Goal: Ask a question

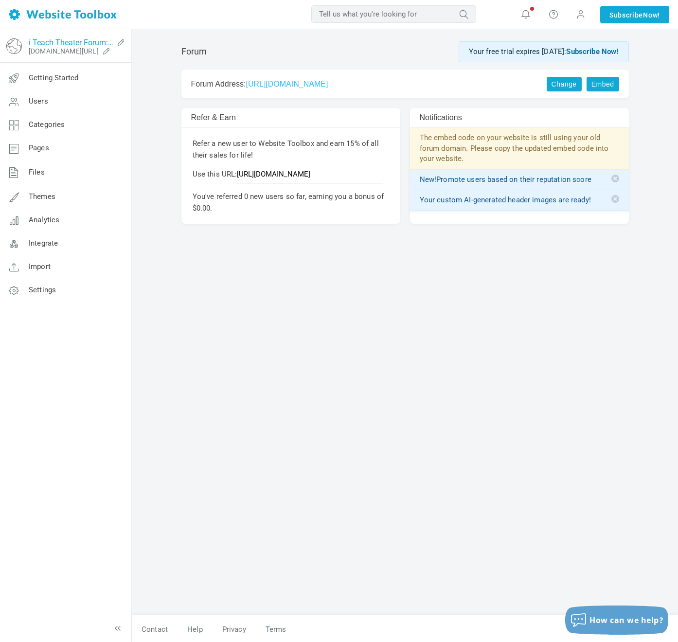
click at [59, 41] on link "i Teach Theater Forum: Connect & Collaborate" at bounding box center [71, 42] width 85 height 9
click at [607, 624] on span "How can we help?" at bounding box center [627, 620] width 74 height 11
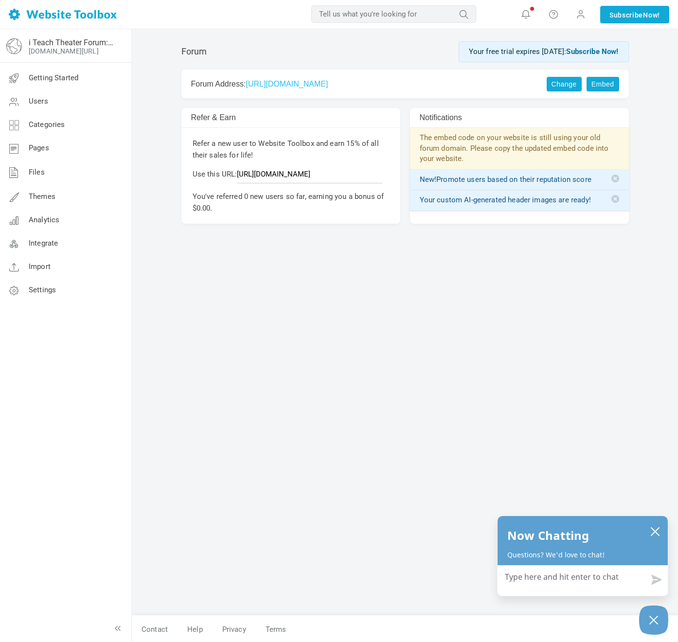
type textarea "H"
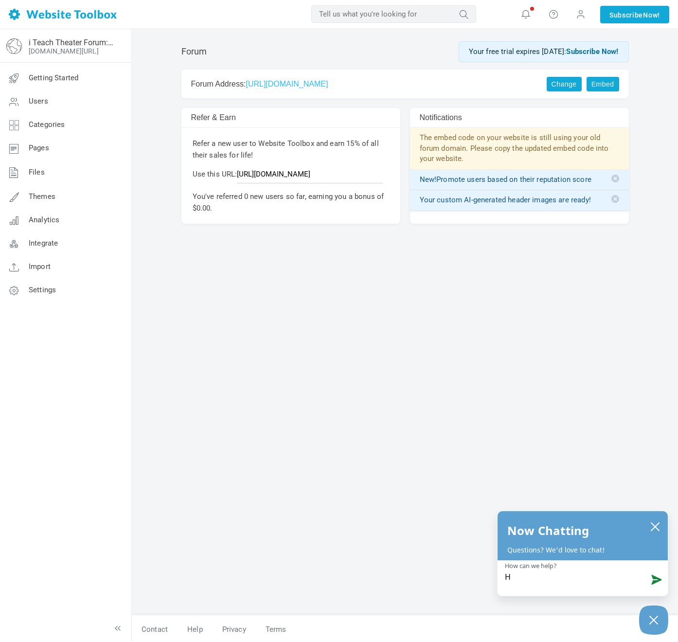
type textarea "He"
type textarea "Hel"
type textarea "Hell"
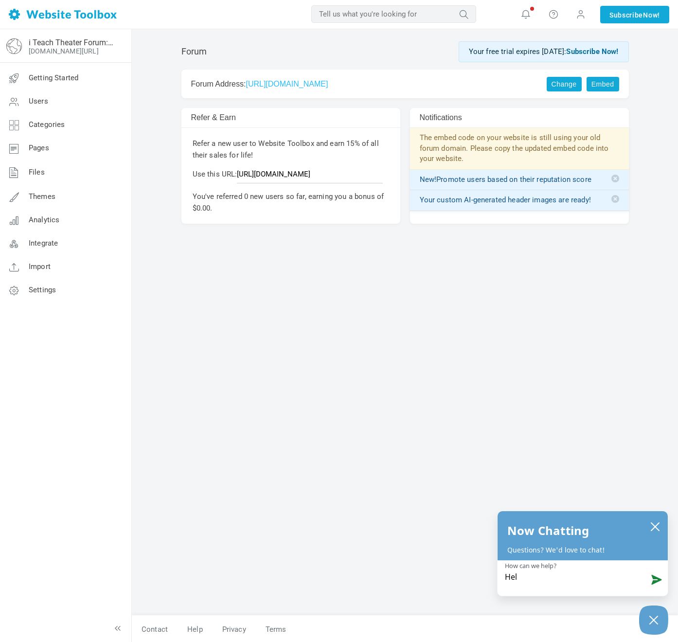
type textarea "Hell"
type textarea "Hello"
type textarea "Hello."
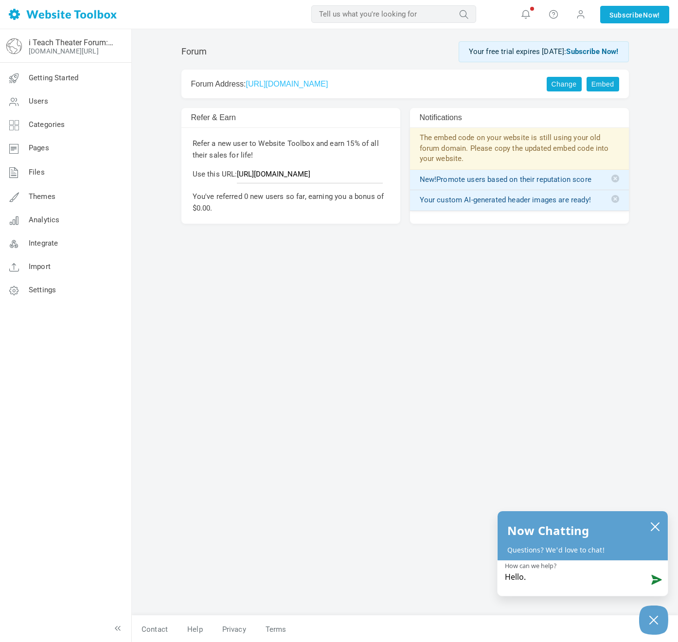
type textarea "Hello."
type textarea "Hello. I"
type textarea "Hello. Is"
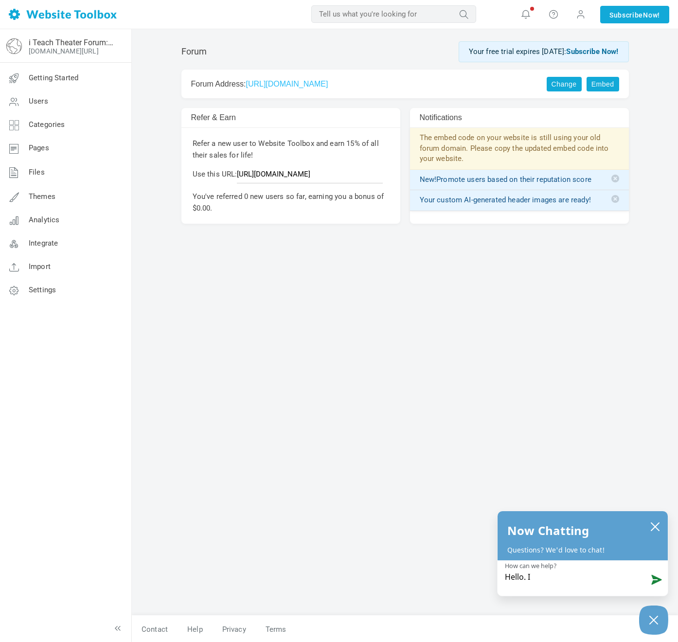
type textarea "Hello. Is"
type textarea "Hello. Is t"
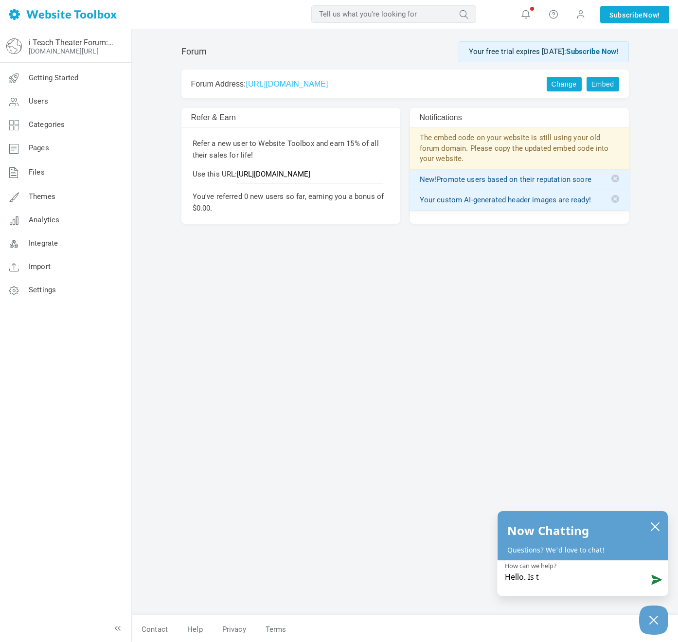
type textarea "Hello. Is th"
type textarea "Hello. Is the"
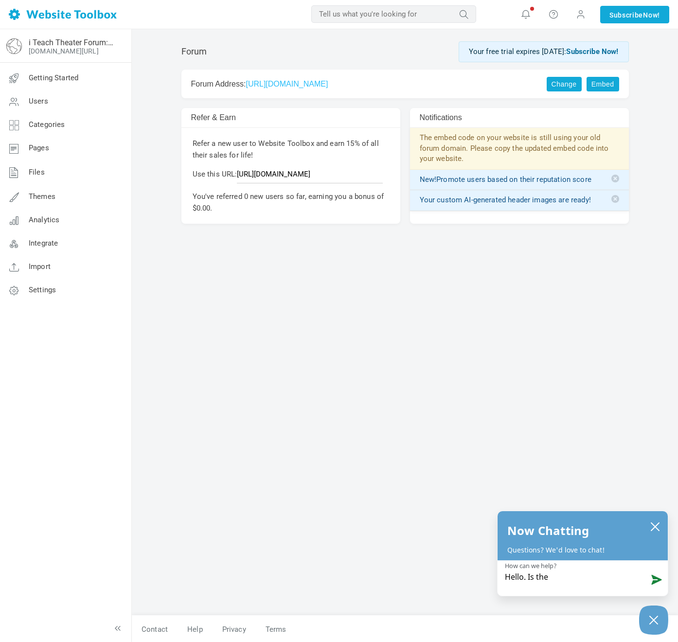
type textarea "Hello. Is the"
type textarea "Hello. Is th"
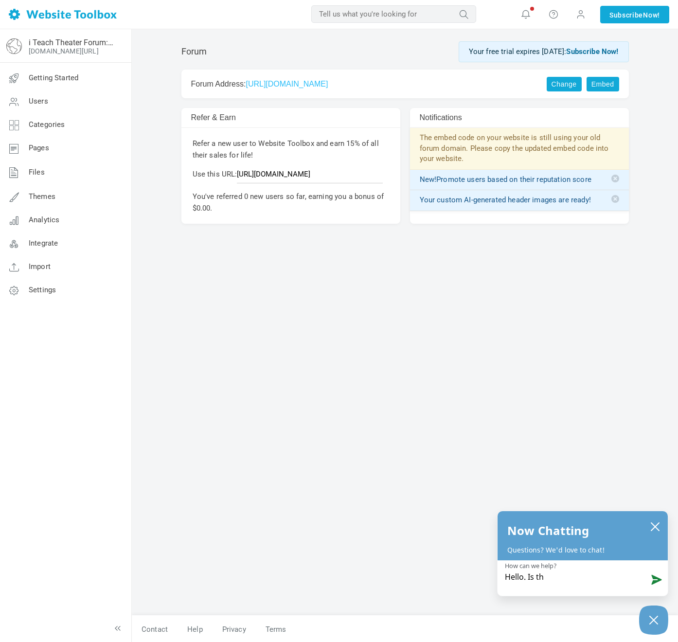
type textarea "Hello. Is t"
type textarea "Hello. Is"
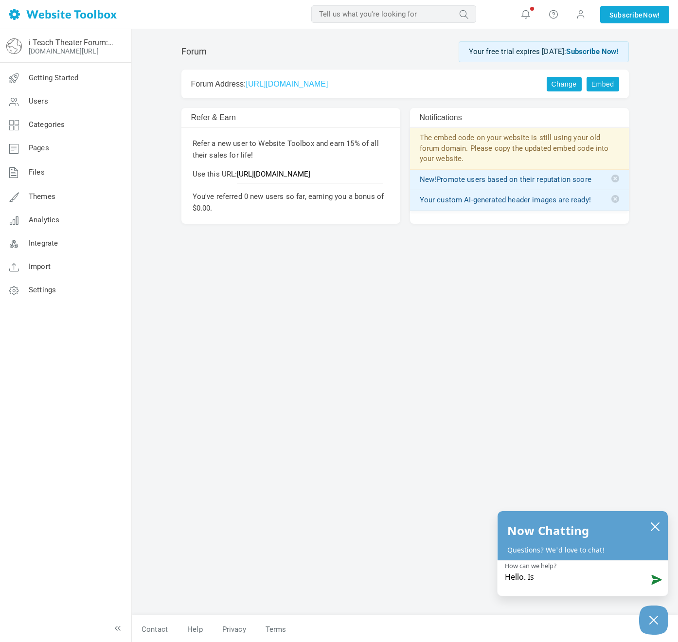
type textarea "Hello. Is"
type textarea "Hello. I"
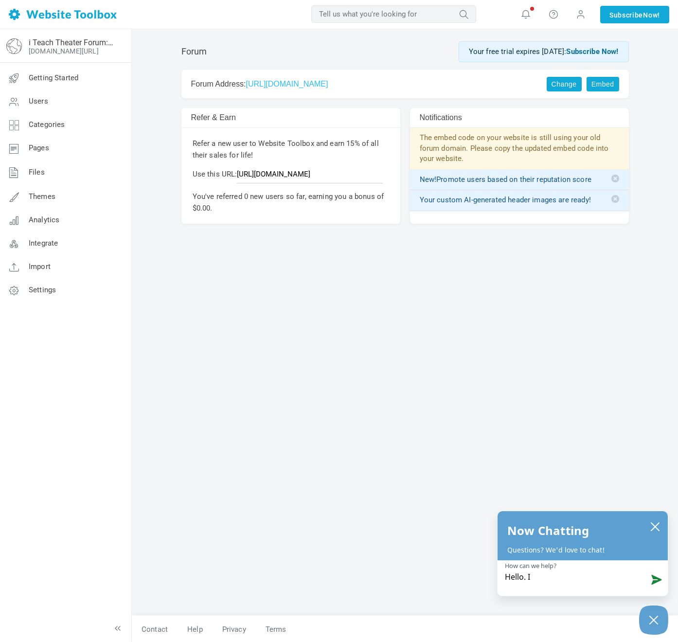
type textarea "Hello. I t"
type textarea "Hello. I te"
type textarea "Hello. I tes"
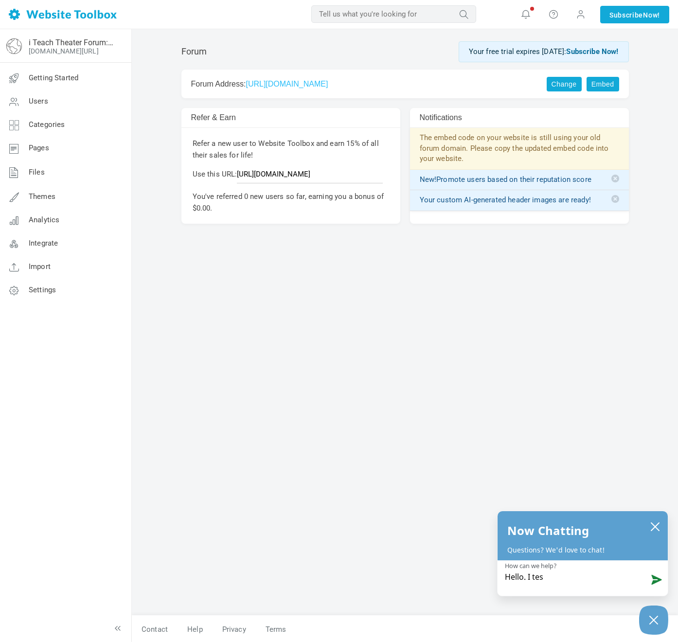
type textarea "Hello. I test"
type textarea "Hello. I teste"
type textarea "Hello. I tested"
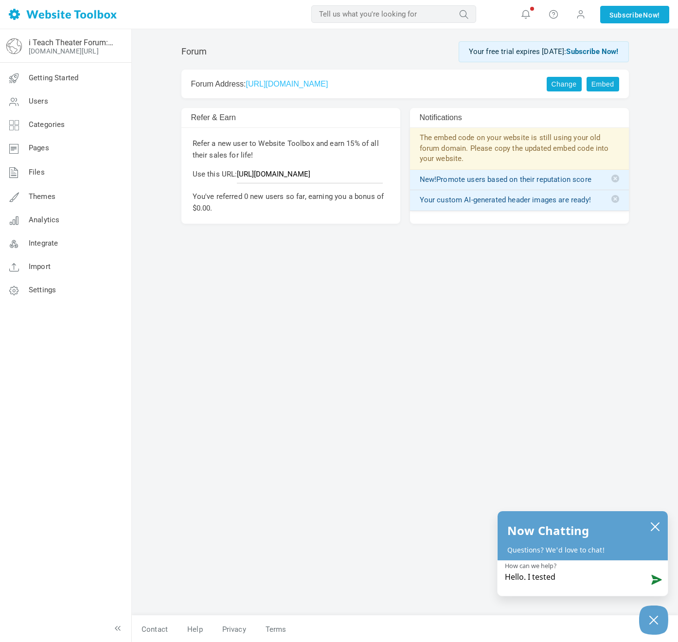
type textarea "Hello. I tested t"
type textarea "Hello. I tested th"
type textarea "Hello. I tested the"
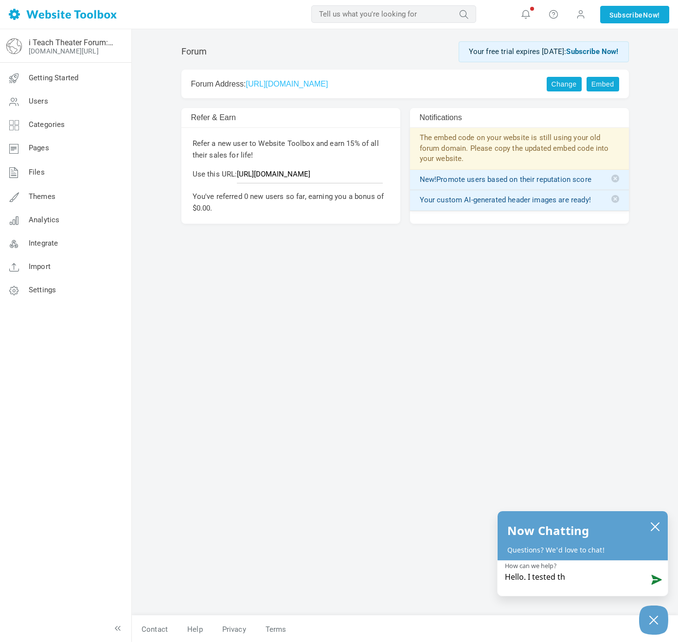
type textarea "Hello. I tested the"
type textarea "Hello. I tested the v"
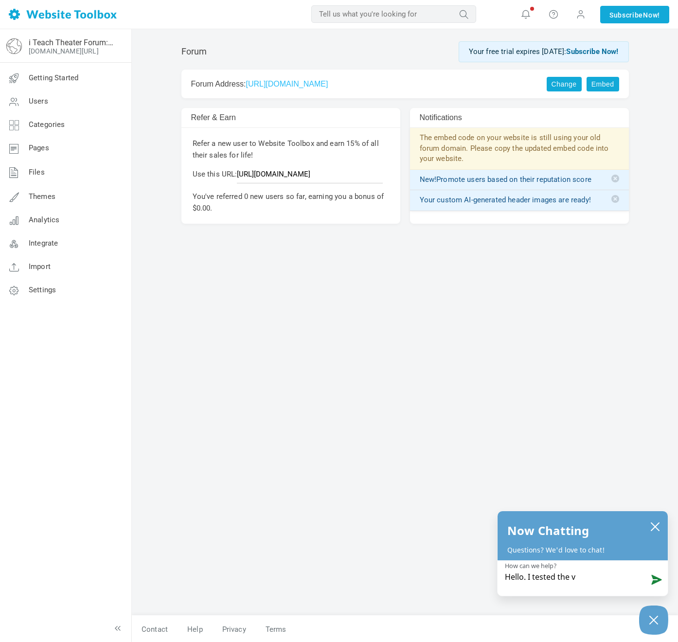
type textarea "Hello. I tested the vi"
type textarea "Hello. I tested the vie"
type textarea "Hello. I tested the viem"
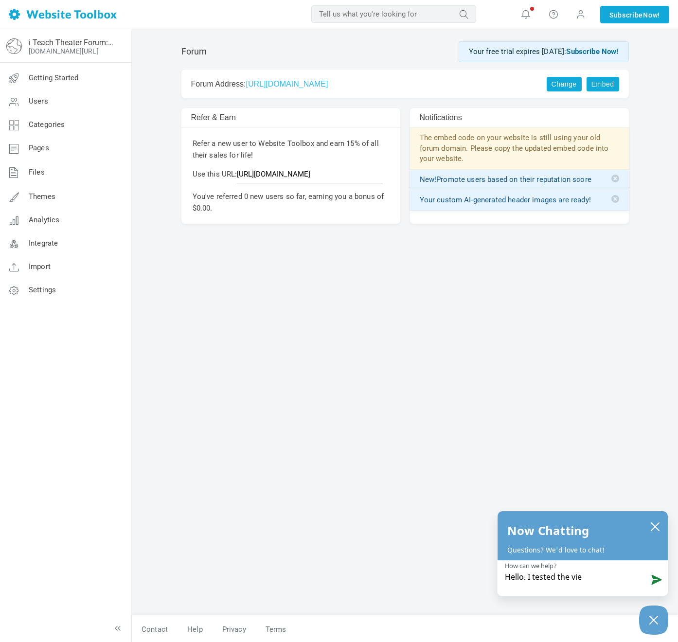
type textarea "Hello. I tested the viem"
type textarea "Hello. I tested the viemo"
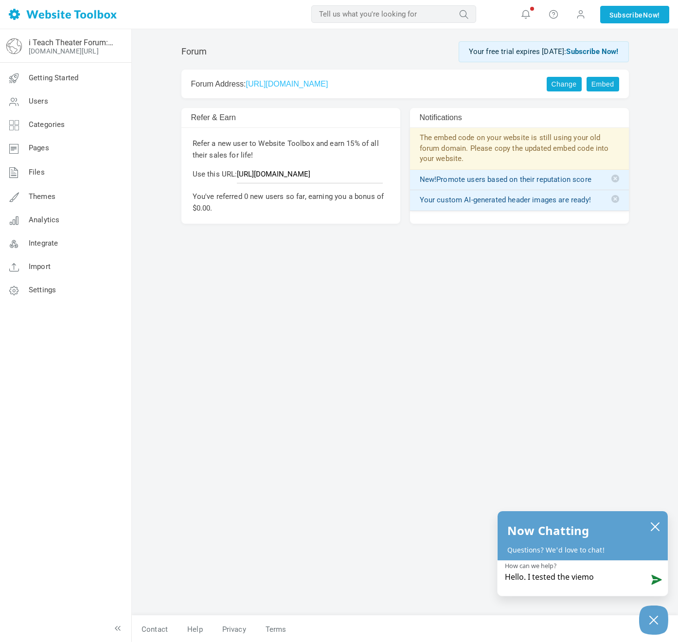
type textarea "Hello. I tested the viemo"
type textarea "Hello. I tested the viem"
type textarea "Hello. I tested the vie"
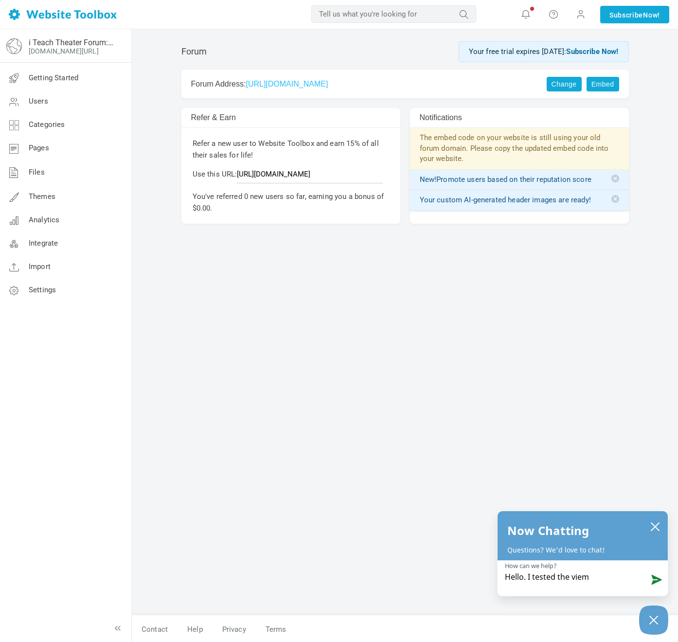
type textarea "Hello. I tested the vie"
type textarea "Hello. I tested the vi"
type textarea "Hello. I tested the v"
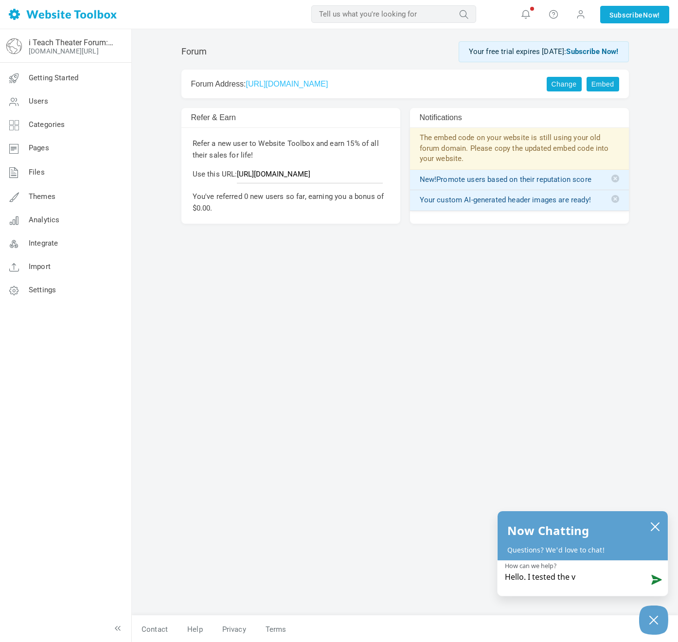
type textarea "Hello. I tested the"
type textarea "Hello. I tested the V"
type textarea "Hello. I tested the Vi"
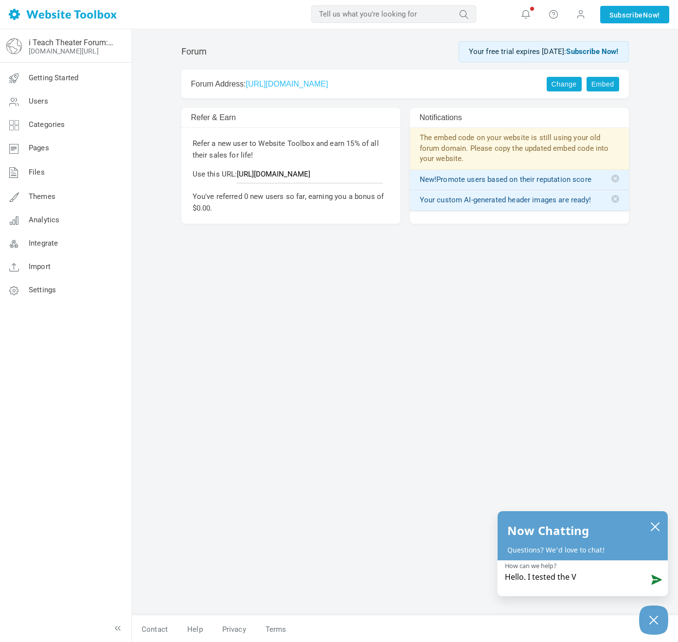
type textarea "Hello. I tested the Vi"
type textarea "Hello. I tested the Vim"
type textarea "Hello. I tested the Vime"
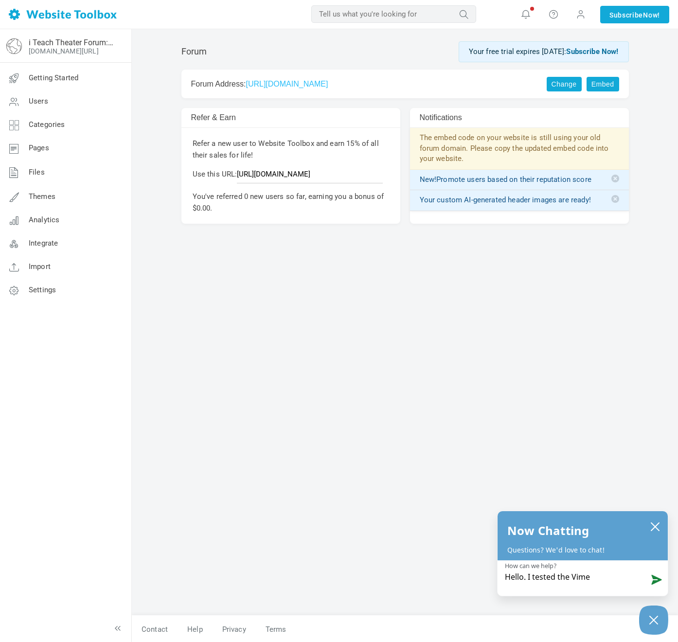
type textarea "Hello. I tested the Vimeo"
type textarea "Hello. I tested the Vimeo l"
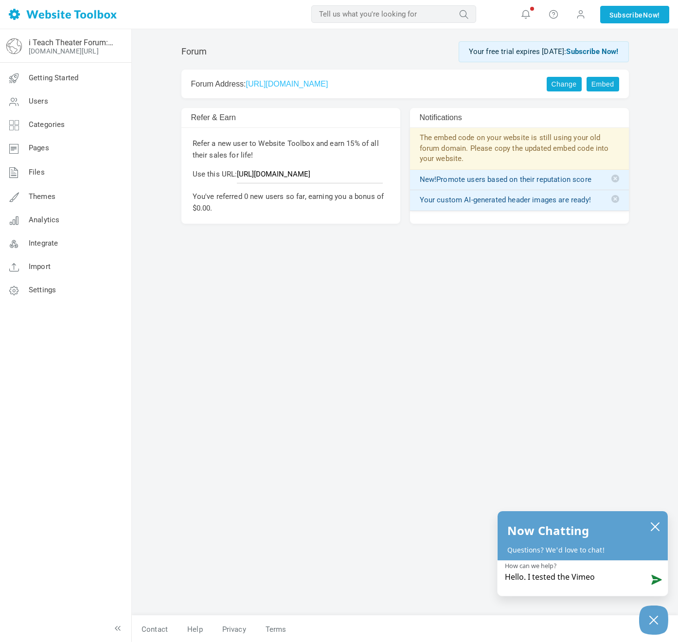
type textarea "Hello. I tested the Vimeo l"
type textarea "Hello. I tested the Vimeo li"
type textarea "Hello. I tested the Vimeo lin"
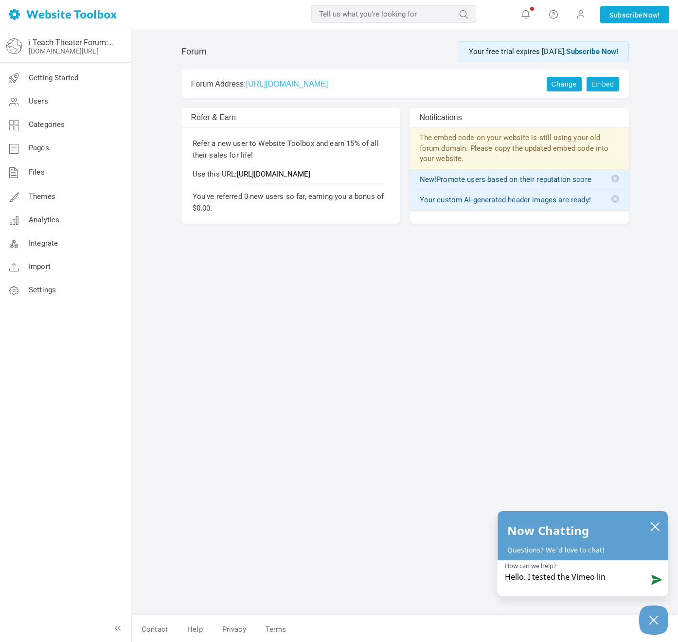
type textarea "Hello. I tested the Vimeo link"
type textarea "Hello. I tested the Vimeo link t"
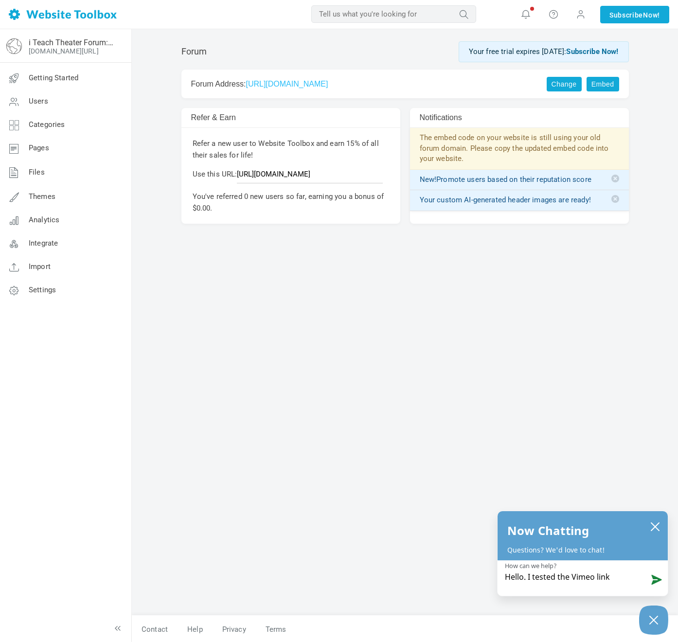
type textarea "Hello. I tested the Vimeo link t"
type textarea "Hello. I tested the Vimeo link to"
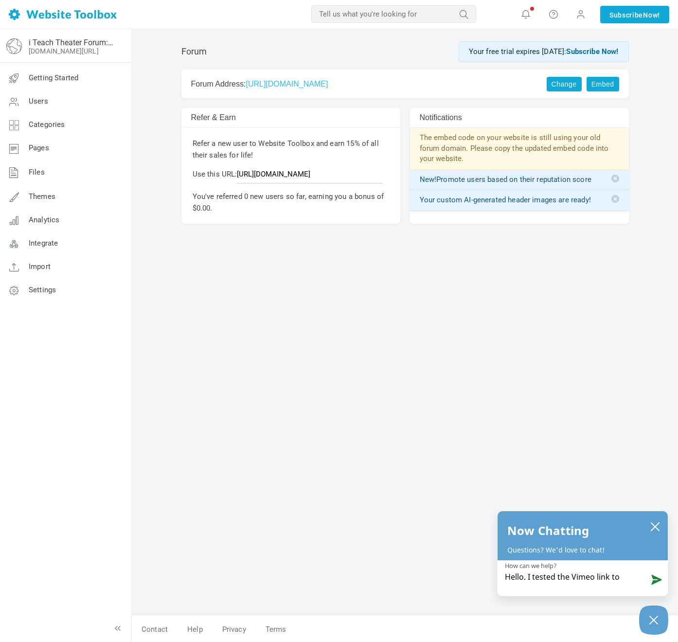
type textarea "Hello. I tested the Vimeo link to a"
type textarea "Hello. I tested the Vimeo link to ad"
type textarea "Hello. I tested the Vimeo link to add"
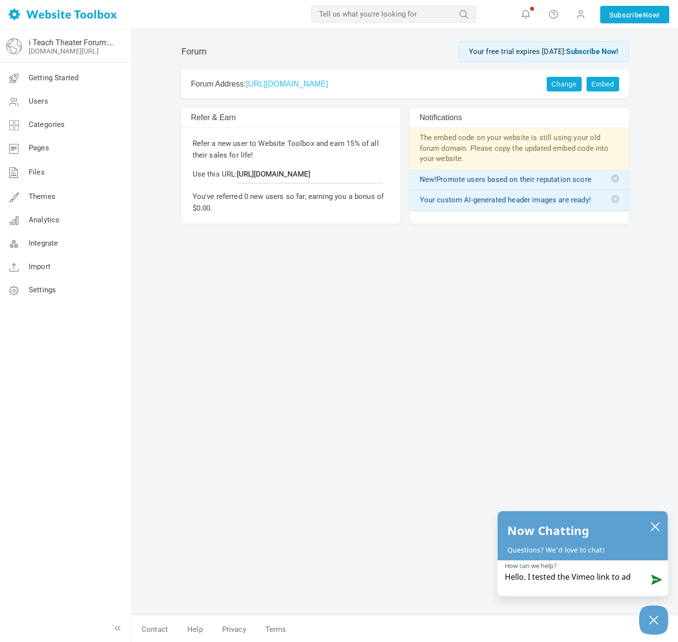
type textarea "Hello. I tested the Vimeo link to add"
type textarea "Hello. I tested the Vimeo link to add a"
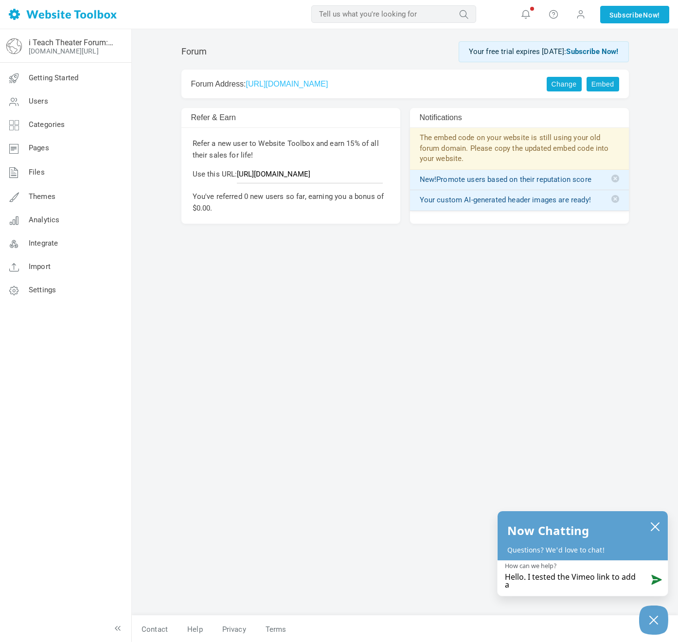
type textarea "Hello. I tested the Vimeo link to add a"
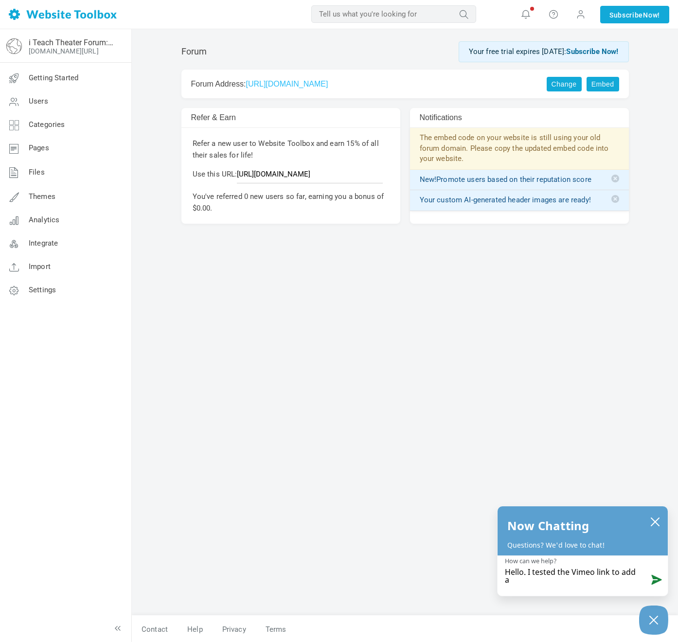
type textarea "Hello. I tested the Vimeo link to add a v"
type textarea "Hello. I tested the Vimeo link to add a vi"
type textarea "Hello. I tested the Vimeo link to add a vid"
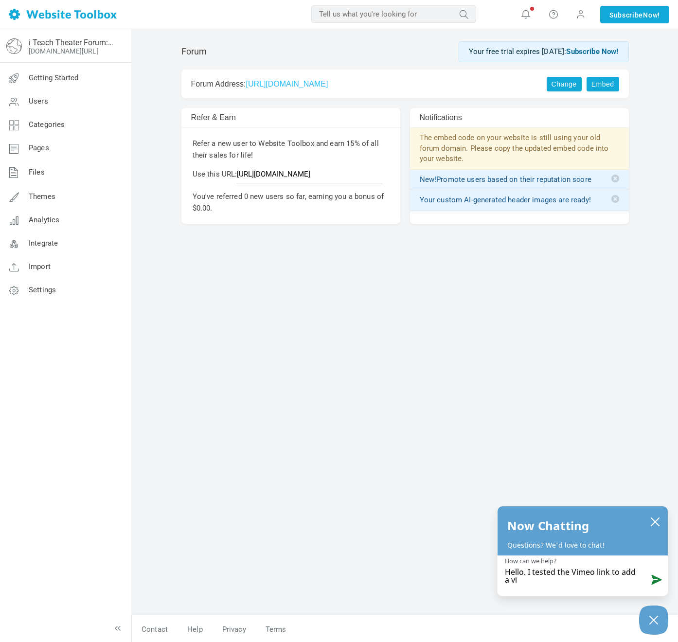
type textarea "Hello. I tested the Vimeo link to add a vid"
type textarea "Hello. I tested the Vimeo link to add a vide"
type textarea "Hello. I tested the Vimeo link to add a video"
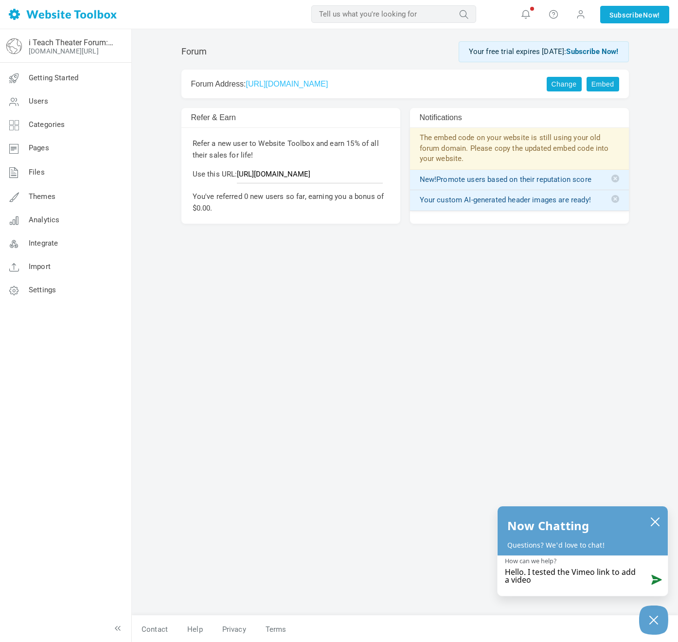
type textarea "Hello. I tested the Vimeo link to add a video"
type textarea "Hello. I tested the Vimeo link to add a video a"
type textarea "Hello. I tested the Vimeo link to add a video an"
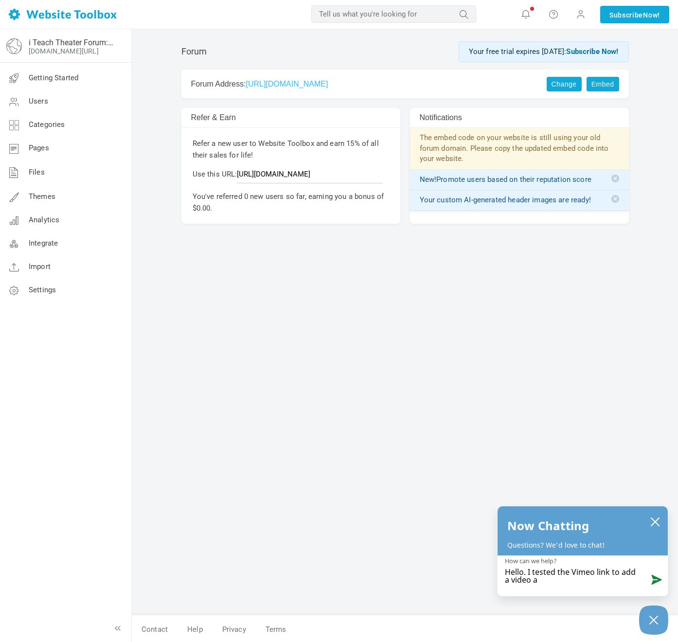
type textarea "Hello. I tested the Vimeo link to add a video an"
type textarea "Hello. I tested the Vimeo link to add a video and"
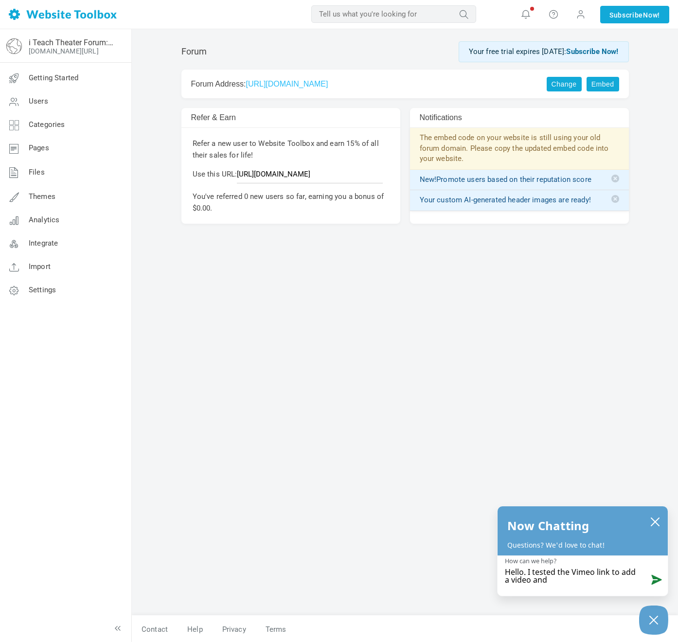
type textarea "Hello. I tested the Vimeo link to add a video and i"
type textarea "Hello. I tested the Vimeo link to add a video and it"
type textarea "Hello. I tested the Vimeo link to add a video and it w"
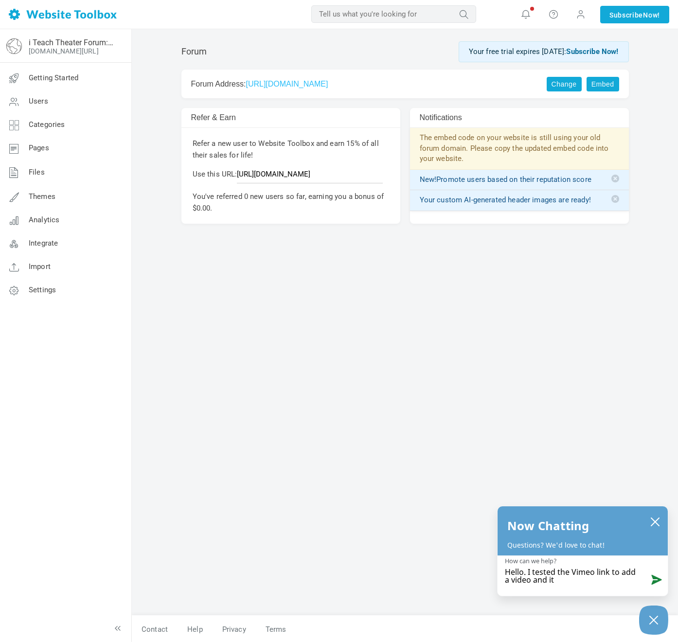
type textarea "Hello. I tested the Vimeo link to add a video and it w"
type textarea "Hello. I tested the Vimeo link to add a video and it wo"
type textarea "Hello. I tested the Vimeo link to add a video and it wok"
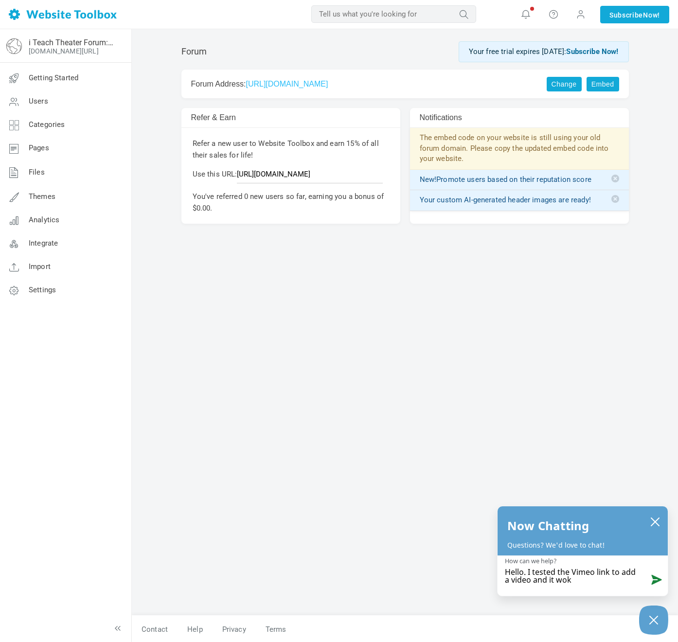
type textarea "Hello. I tested the Vimeo link to add a video and it wo"
type textarea "Hello. I tested the Vimeo link to add a video and it wor"
type textarea "Hello. I tested the Vimeo link to add a video and it work"
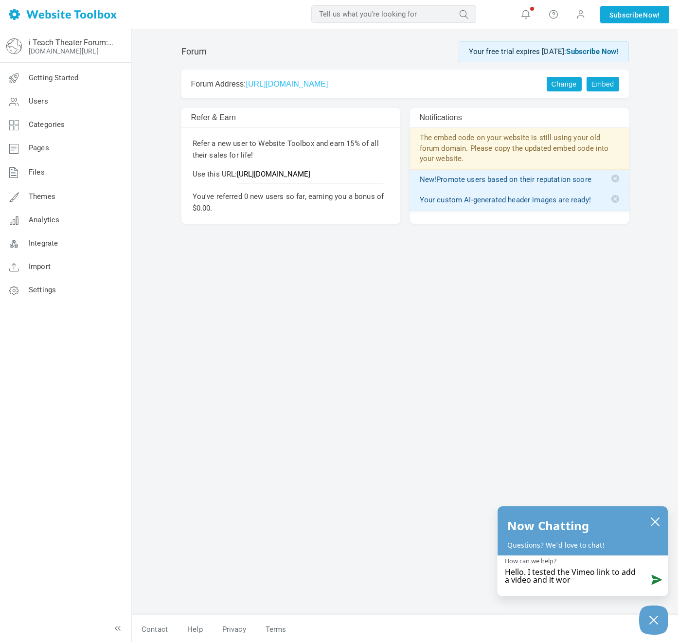
type textarea "Hello. I tested the Vimeo link to add a video and it work"
type textarea "Hello. I tested the Vimeo link to add a video and it works"
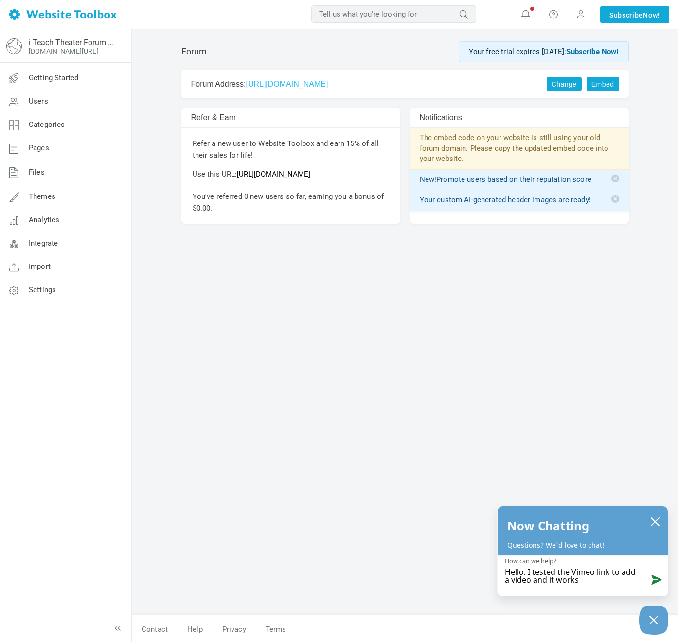
type textarea "Hello. I tested the Vimeo link to add a video and it works g"
type textarea "Hello. I tested the Vimeo link to add a video and it works gr"
type textarea "Hello. I tested the Vimeo link to add a video and it works gre"
type textarea "Hello. I tested the Vimeo link to add a video and it works grea"
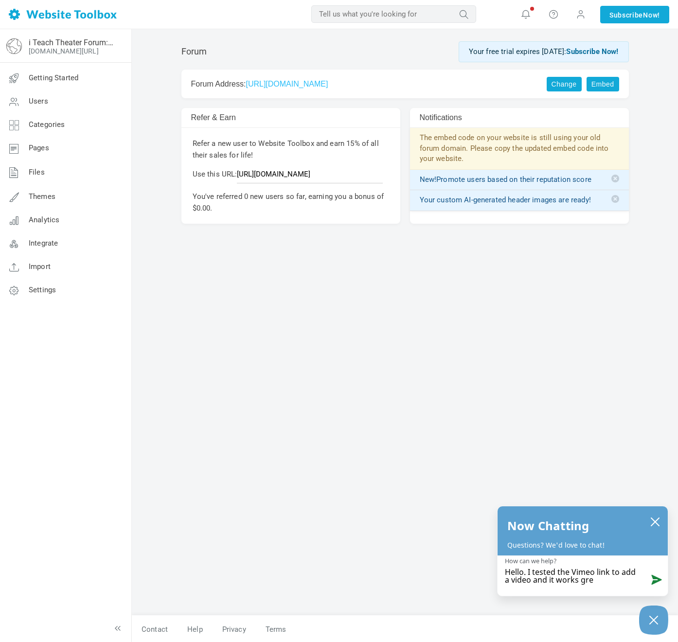
type textarea "Hello. I tested the Vimeo link to add a video and it works grea"
type textarea "Hello. I tested the Vimeo link to add a video and it works great"
type textarea "Hello. I tested the Vimeo link to add a video and it works great!"
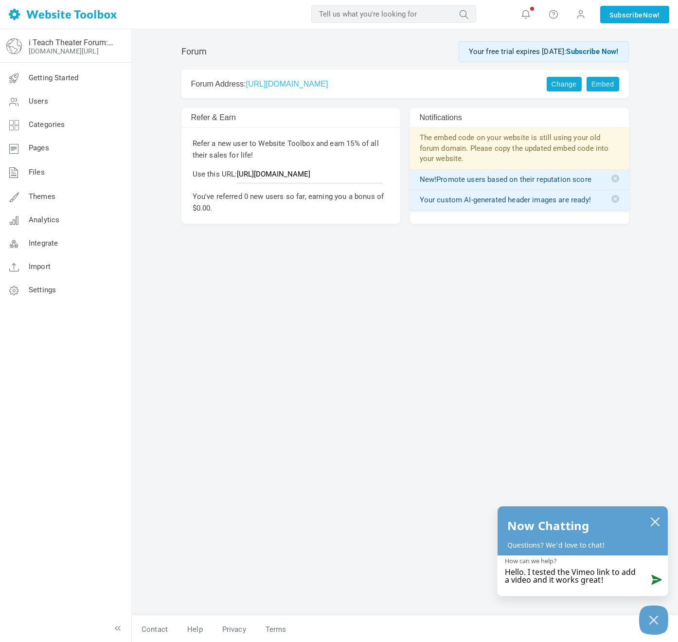
type textarea "Hello. I tested the Vimeo link to add a video and it works great!"
type textarea "Hello. I tested the Vimeo link to add a video and it works great! I"
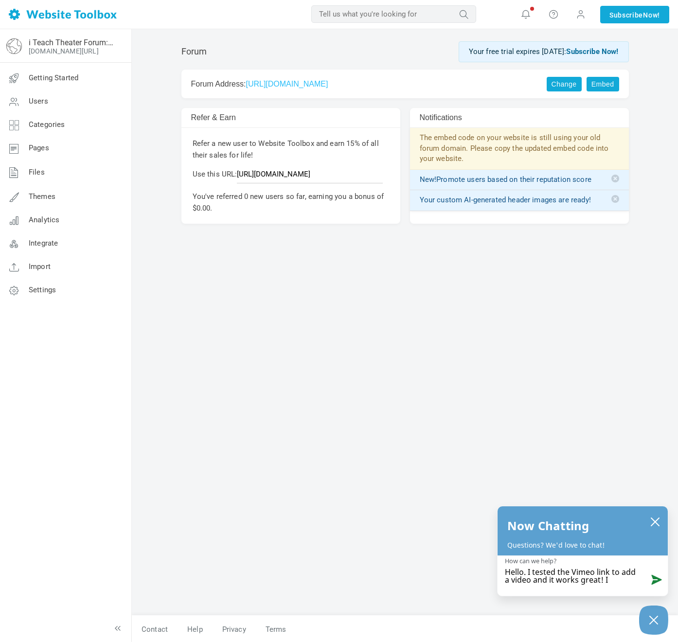
type textarea "Hello. I tested the Vimeo link to add a video and it works great! I"
type textarea "Hello. I tested the Vimeo link to add a video and it works great! I w"
type textarea "Hello. I tested the Vimeo link to add a video and it works great! I wa"
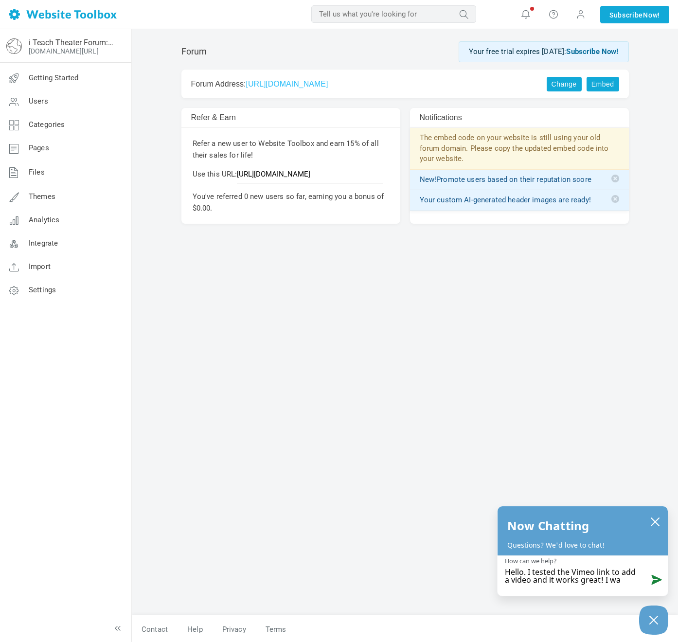
type textarea "Hello. I tested the Vimeo link to add a video and it works great! I wan"
type textarea "Hello. I tested the Vimeo link to add a video and it works great! I want"
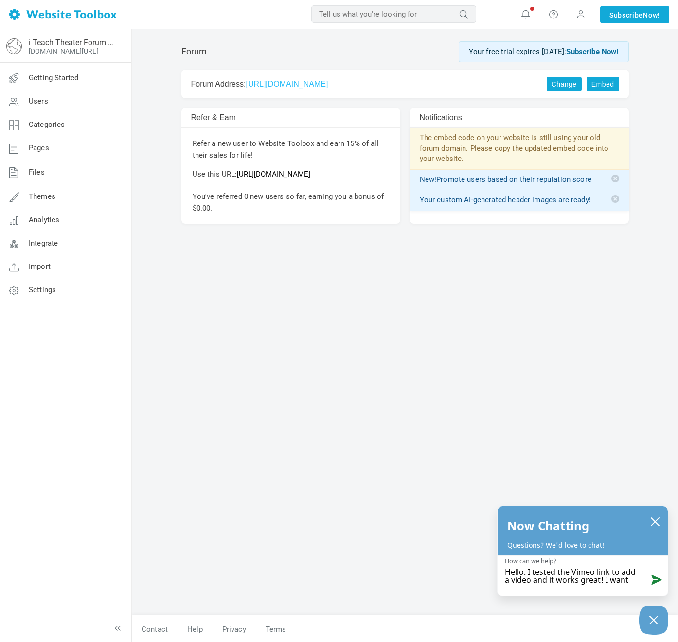
type textarea "Hello. I tested the Vimeo link to add a video and it works great! I want"
type textarea "Hello. I tested the Vimeo link to add a video and it works great! I want t"
type textarea "Hello. I tested the Vimeo link to add a video and it works great! I want to"
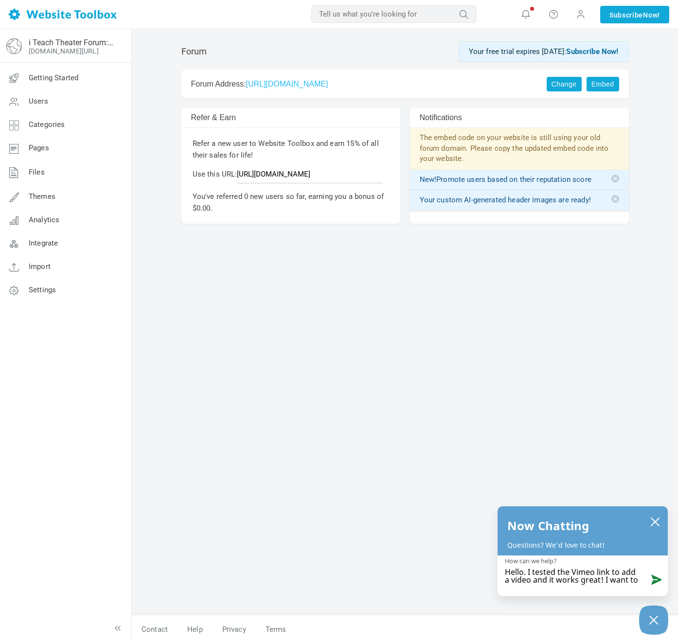
type textarea "Hello. I tested the Vimeo link to add a video and it works great! I want to"
type textarea "Hello. I tested the Vimeo link to add a video and it works great! I want to k"
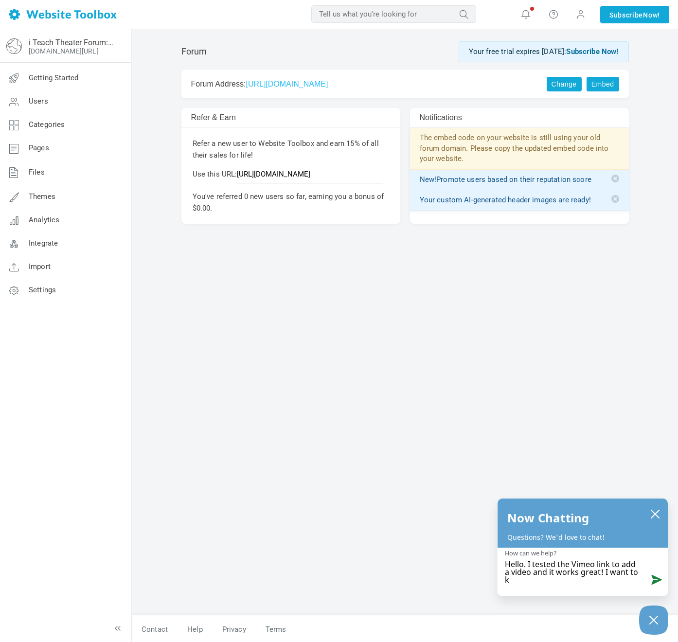
type textarea "Hello. I tested the Vimeo link to add a video and it works great! I want to kn"
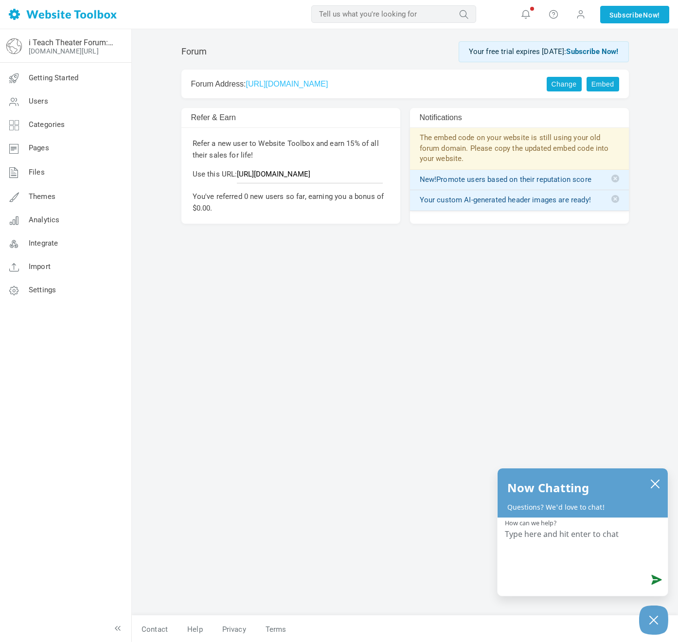
scroll to position [0, 0]
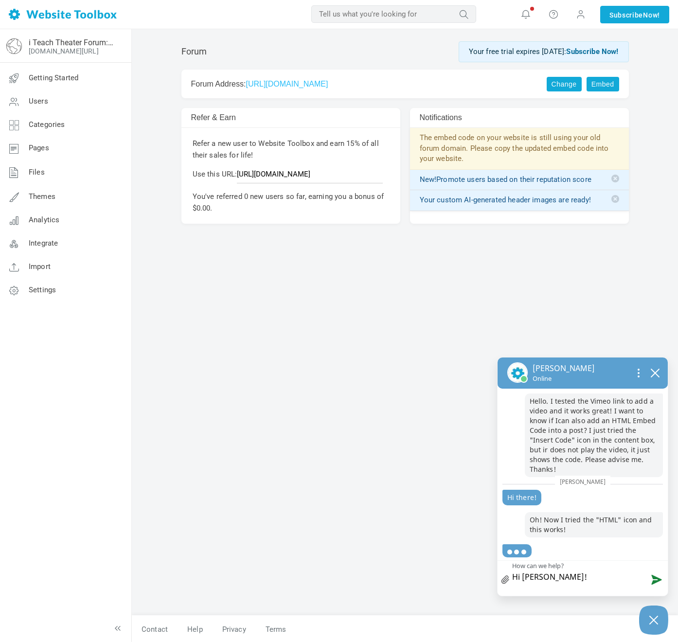
click at [527, 577] on textarea "Hi Mikhitha!" at bounding box center [583, 576] width 170 height 30
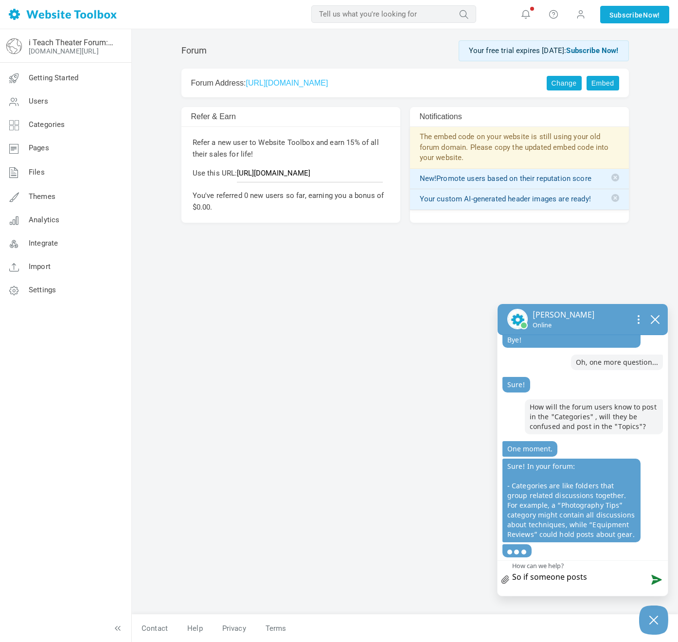
scroll to position [367, 0]
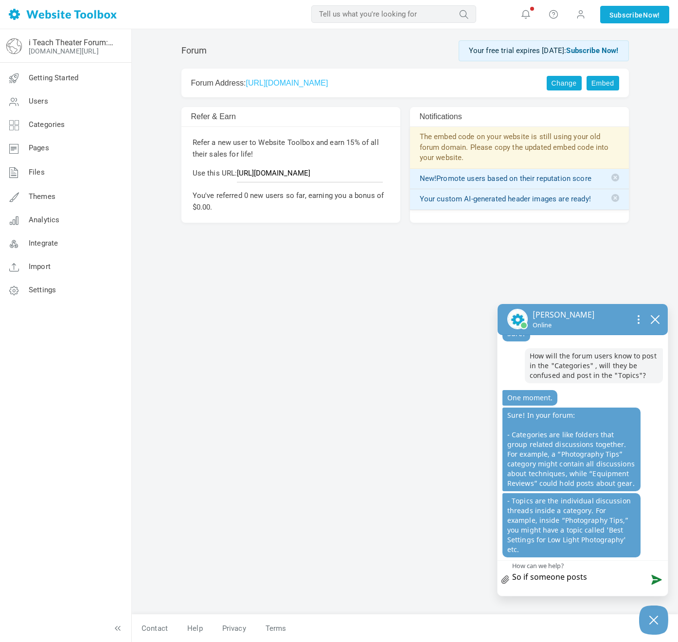
drag, startPoint x: 591, startPoint y: 579, endPoint x: 510, endPoint y: 571, distance: 81.2
click at [510, 571] on div "X icon a small x to signify cancel So if someone posts So if someone posts How …" at bounding box center [583, 575] width 170 height 31
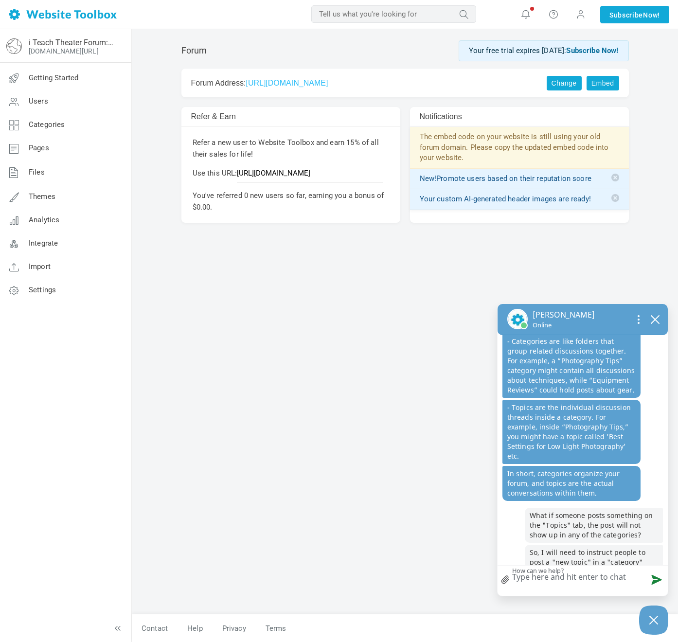
scroll to position [468, 0]
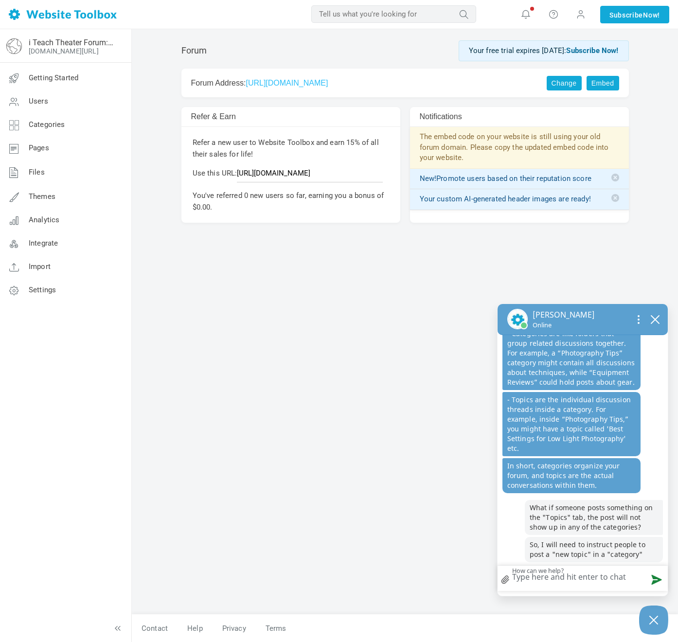
click at [384, 324] on div "Forum Your free trial expires in 11 days: Subscribe Now! Change Embed Forum Add…" at bounding box center [405, 325] width 462 height 579
click at [517, 582] on textarea "How can we help?" at bounding box center [583, 578] width 170 height 25
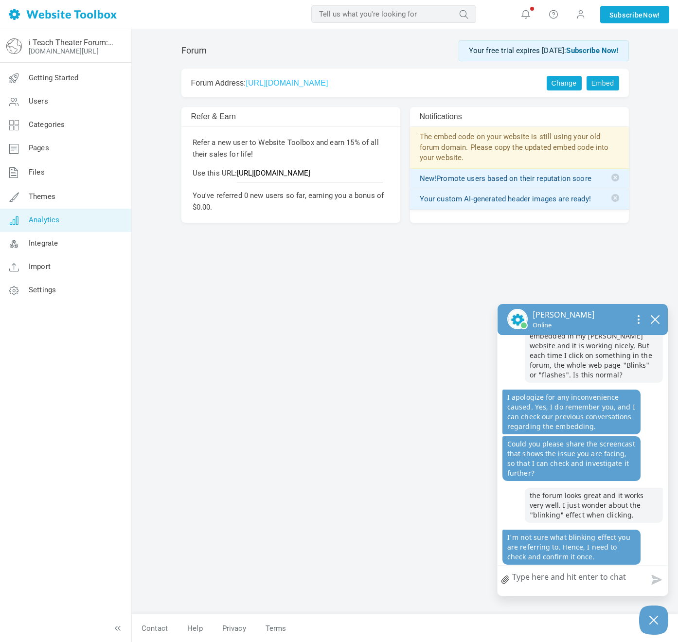
scroll to position [744, 0]
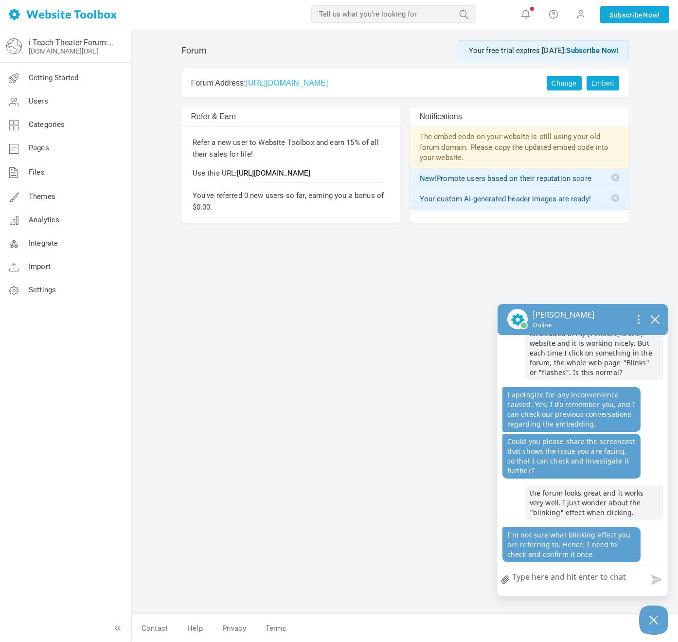
click at [510, 578] on link "file upload" at bounding box center [506, 580] width 16 height 22
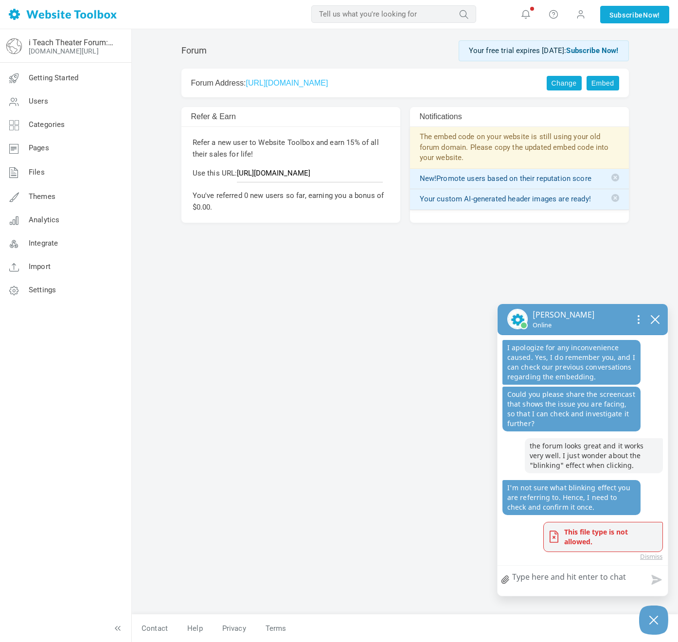
click at [521, 577] on textarea "How can we help?" at bounding box center [583, 578] width 170 height 25
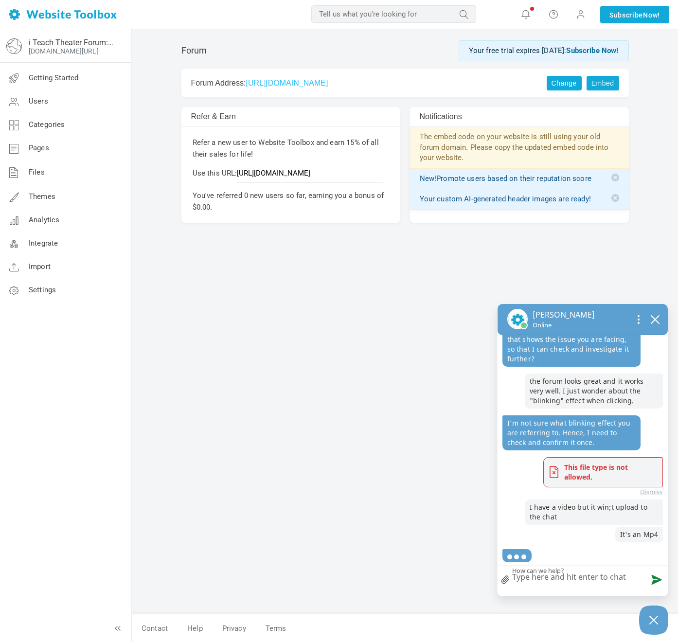
scroll to position [856, 0]
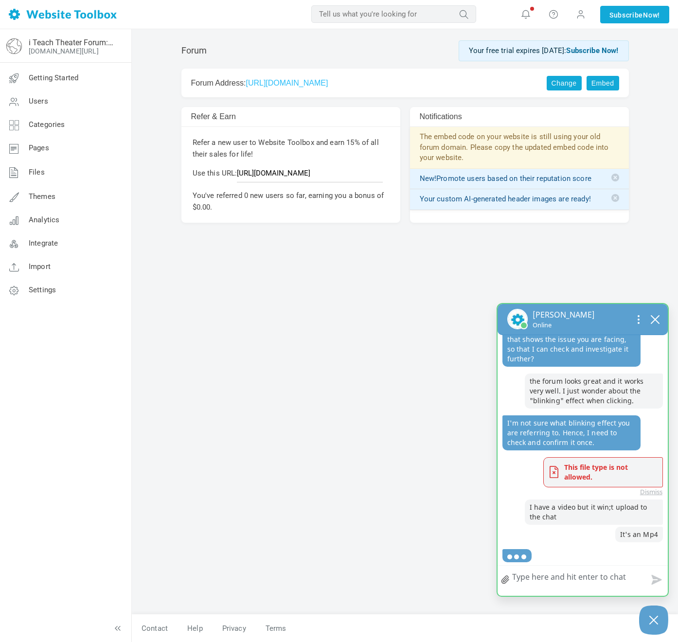
click at [656, 496] on div "you sent Hello. I tested the Vimeo link to add a video and it works great! I wa…" at bounding box center [583, 452] width 170 height 235
click at [640, 489] on link "Dismiss" at bounding box center [651, 492] width 22 height 10
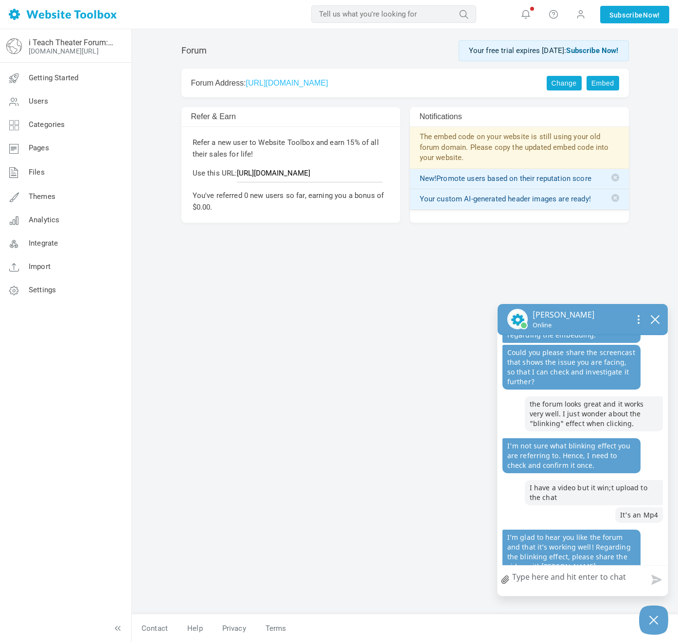
scroll to position [864, 0]
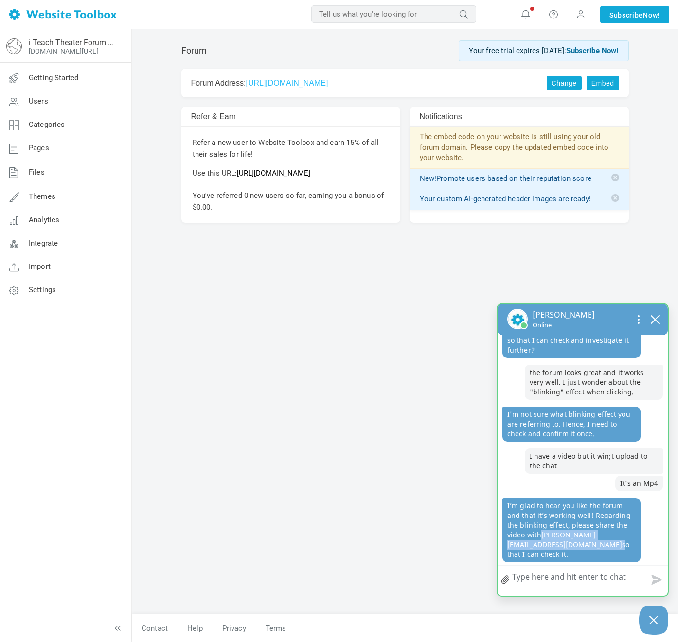
drag, startPoint x: 606, startPoint y: 545, endPoint x: 506, endPoint y: 545, distance: 99.7
click at [506, 545] on p "I’m glad to hear you like the forum and that it’s working well! Regarding the b…" at bounding box center [571, 530] width 138 height 64
copy p "[PERSON_NAME][EMAIL_ADDRESS][DOMAIN_NAME]"
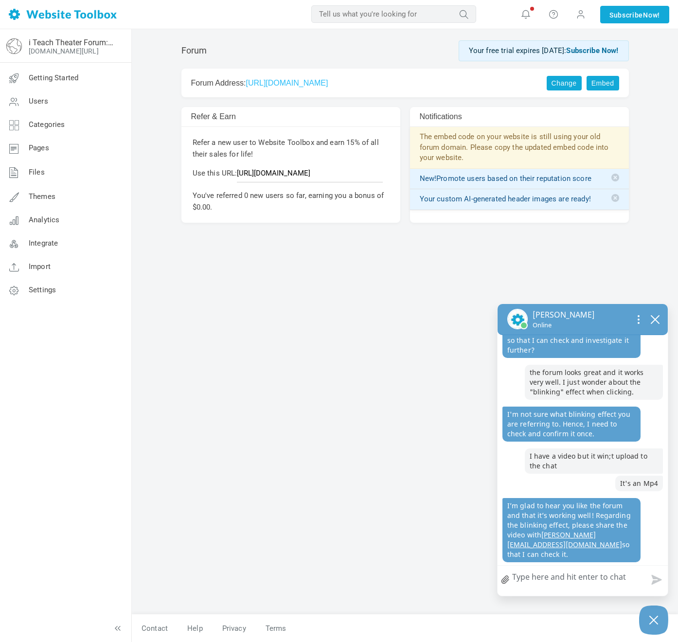
click at [534, 576] on textarea "How can we help?" at bounding box center [583, 578] width 170 height 25
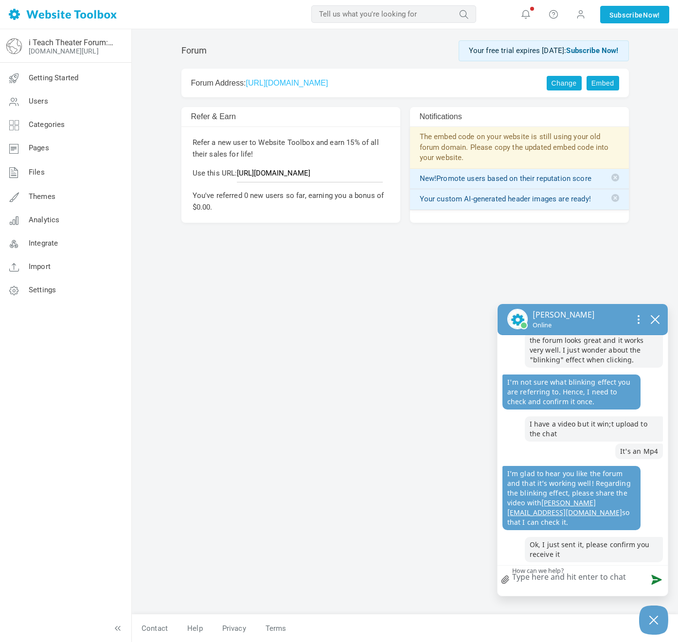
scroll to position [897, 0]
click at [563, 577] on textarea "How can we help?" at bounding box center [583, 578] width 170 height 25
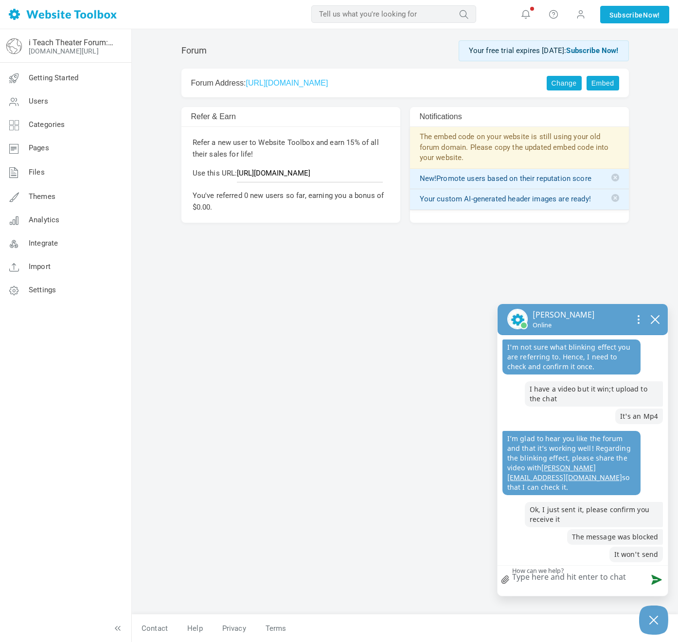
scroll to position [932, 0]
click at [507, 579] on link "file upload" at bounding box center [506, 580] width 16 height 22
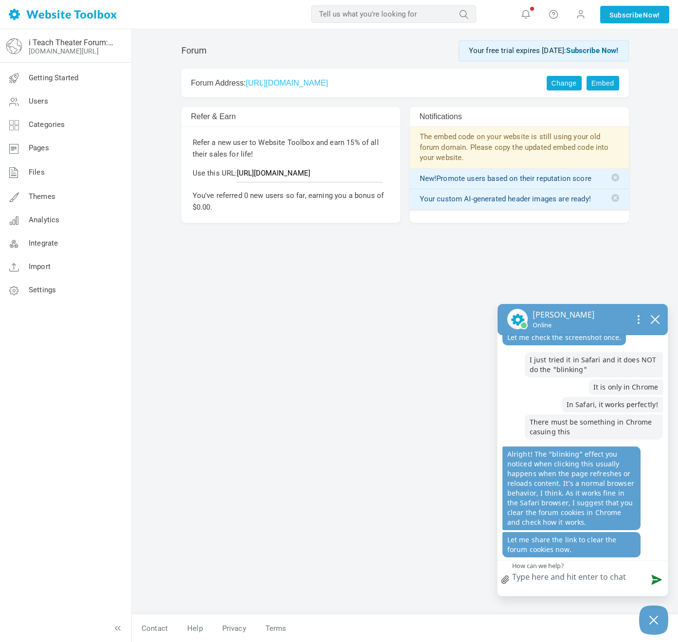
scroll to position [1247, 0]
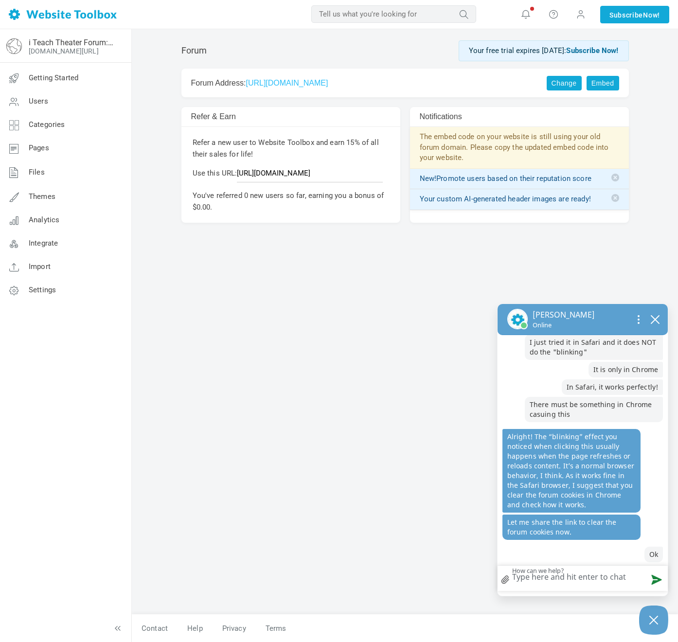
click at [414, 390] on div "Forum Your free trial expires in 11 days: Subscribe Now! Change Embed Forum Add…" at bounding box center [405, 325] width 462 height 579
click at [517, 578] on textarea "How can we help?" at bounding box center [583, 578] width 170 height 25
click at [411, 467] on div "Forum Your free trial expires in 11 days: Subscribe Now! Change Embed Forum Add…" at bounding box center [405, 325] width 462 height 579
click at [534, 572] on textarea "How can we help?" at bounding box center [583, 578] width 170 height 25
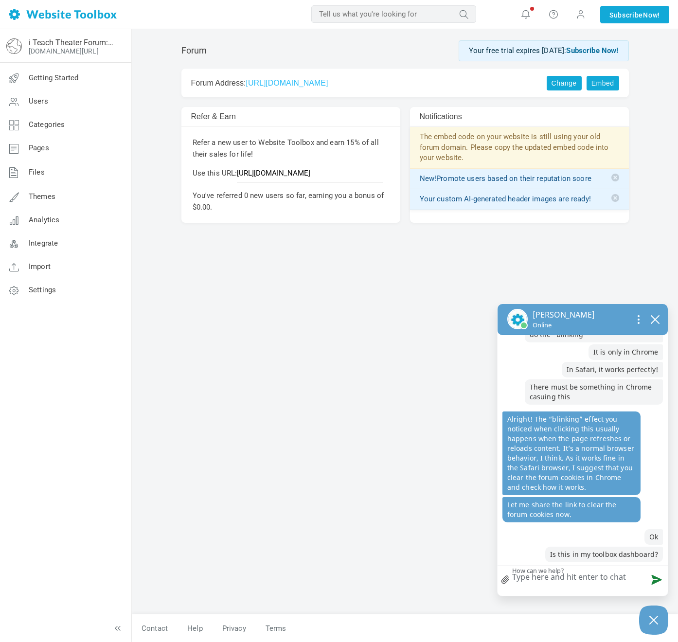
scroll to position [1264, 0]
click at [41, 126] on span "Categories" at bounding box center [47, 124] width 36 height 9
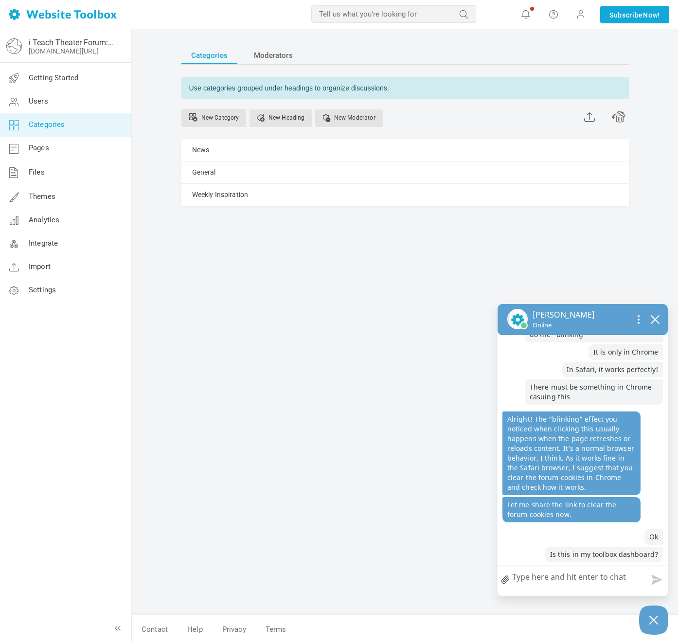
scroll to position [1264, 0]
click at [44, 287] on span "Settings" at bounding box center [42, 290] width 27 height 9
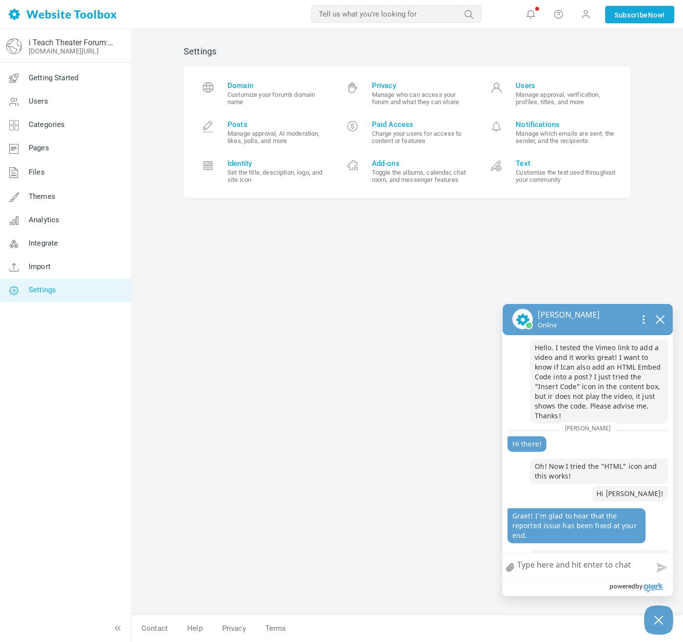
scroll to position [1262, 0]
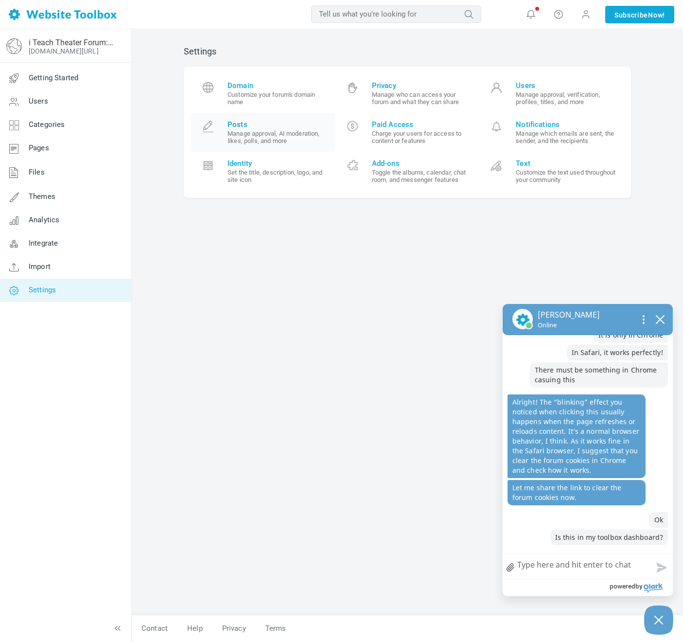
click at [233, 125] on span "Posts" at bounding box center [278, 124] width 101 height 9
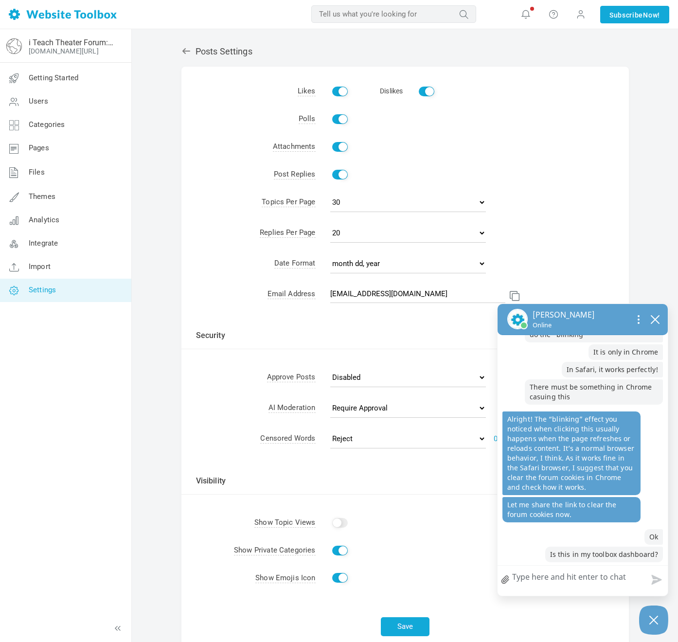
scroll to position [1284, 0]
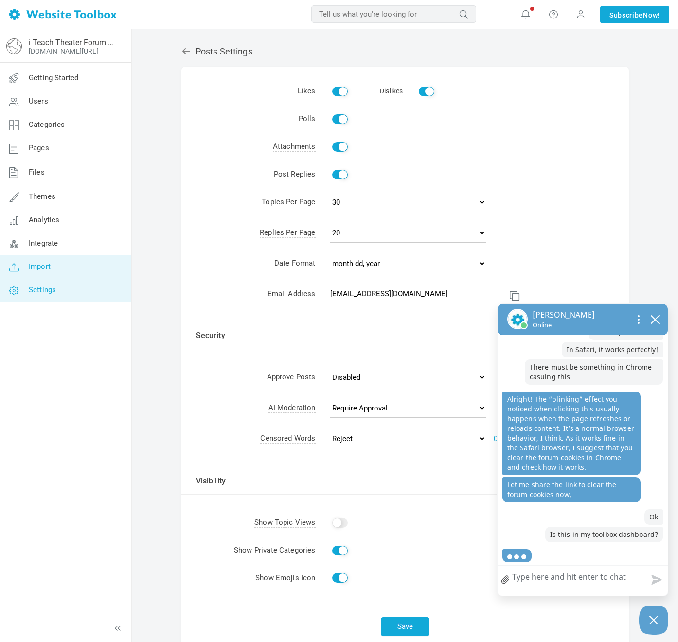
click at [43, 273] on link "Import" at bounding box center [66, 266] width 132 height 23
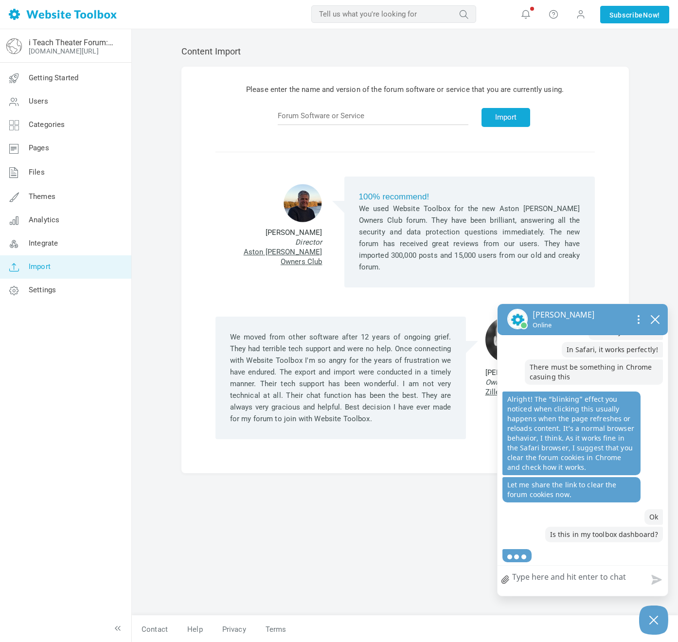
scroll to position [1287, 0]
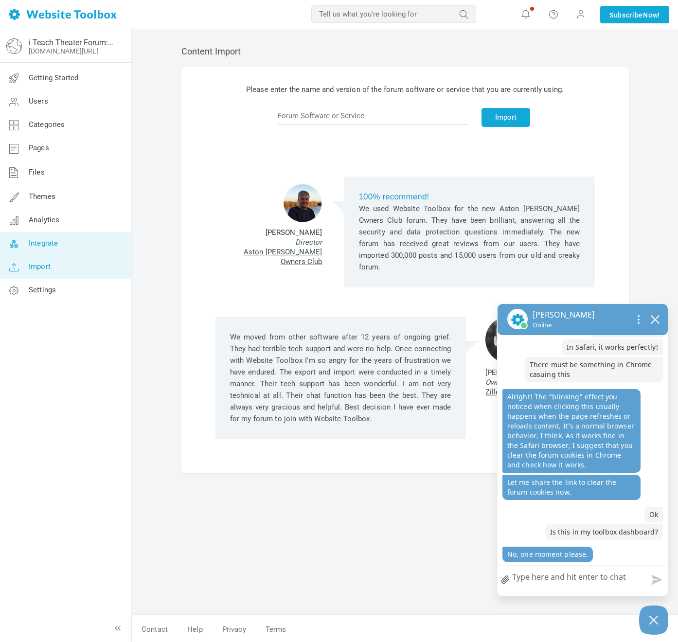
click at [45, 237] on link "Integrate" at bounding box center [66, 243] width 132 height 23
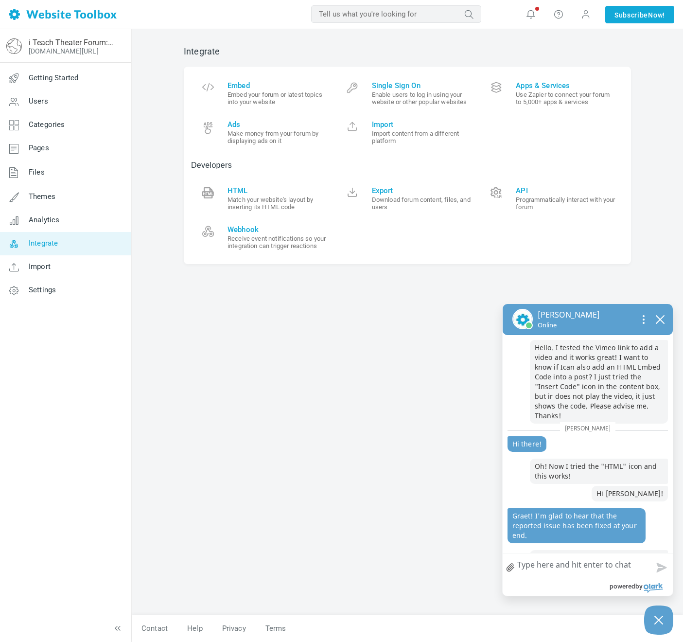
scroll to position [1285, 0]
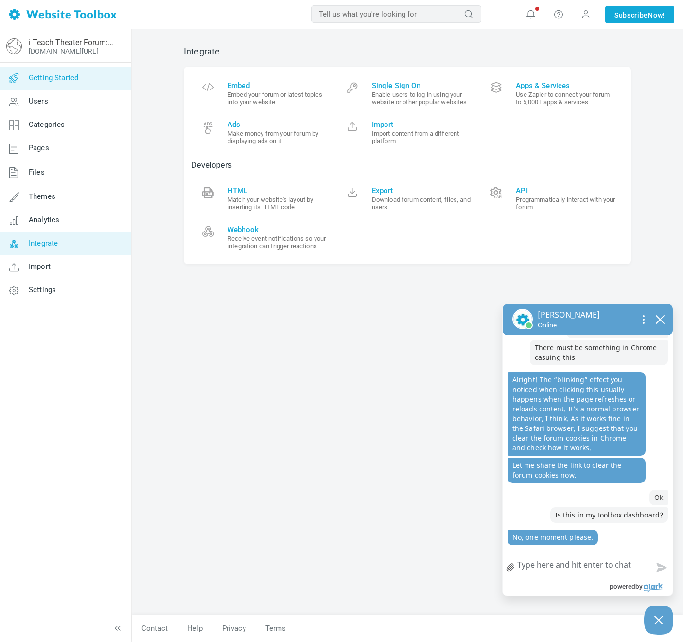
click at [40, 82] on link "Getting Started" at bounding box center [66, 78] width 132 height 23
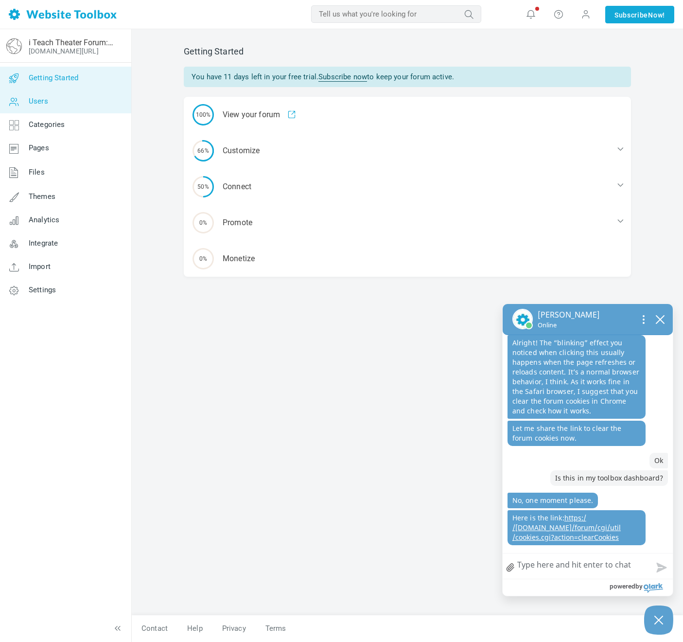
scroll to position [1337, 0]
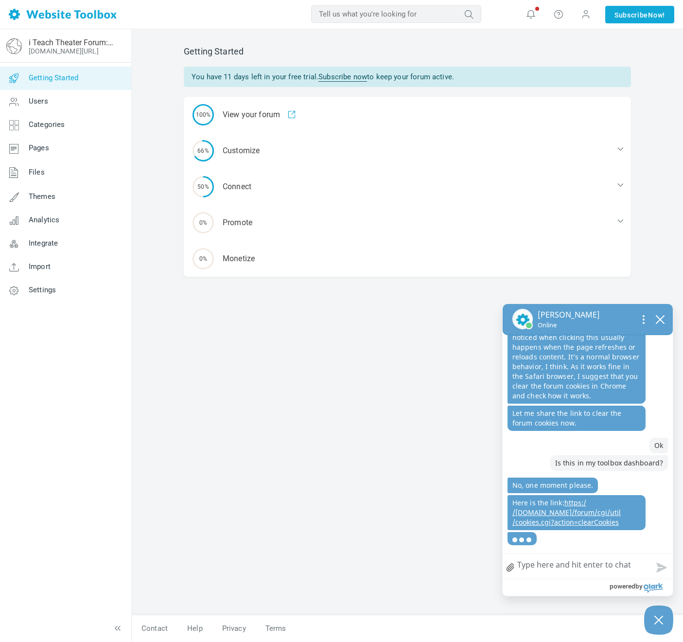
click at [529, 566] on textarea "How can we help?" at bounding box center [588, 566] width 170 height 25
type textarea "S"
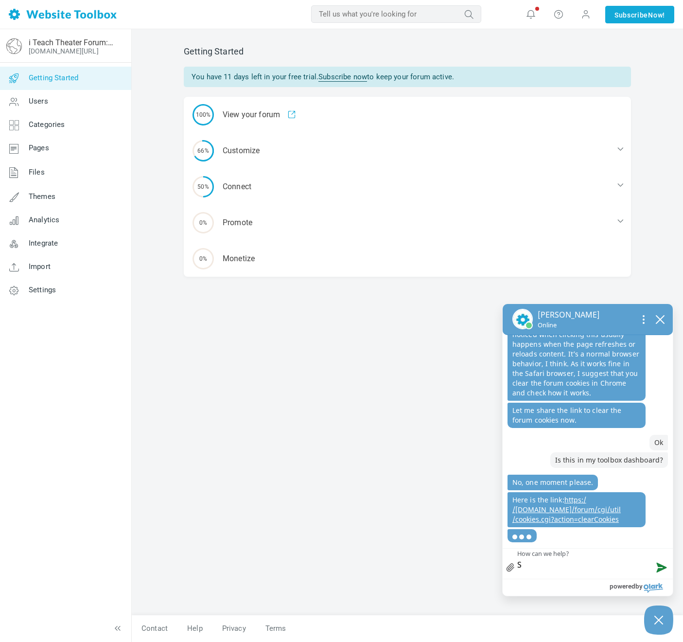
type textarea "Sh"
type textarea "Sho"
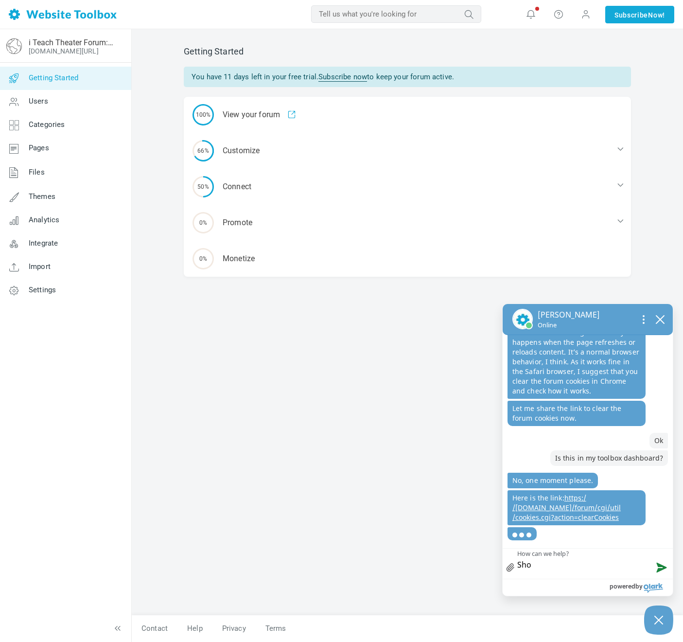
type textarea "Shou"
type textarea "Shoul"
type textarea "Should"
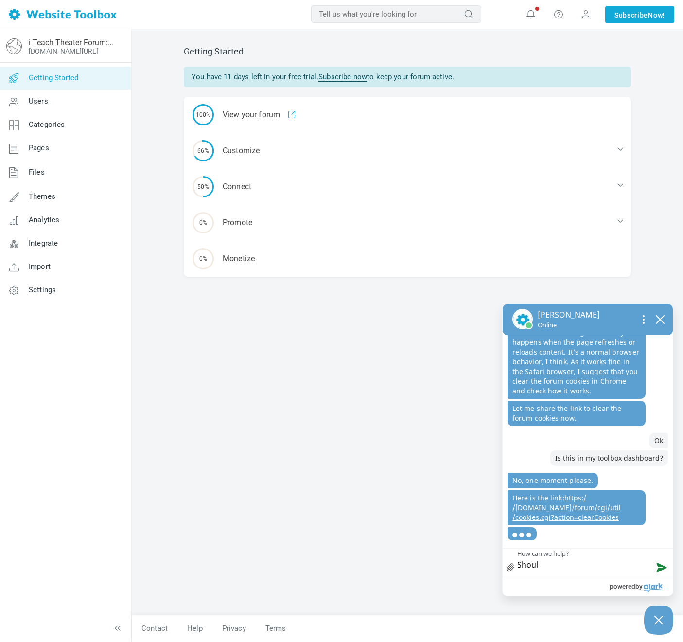
type textarea "Should"
type textarea "Should I"
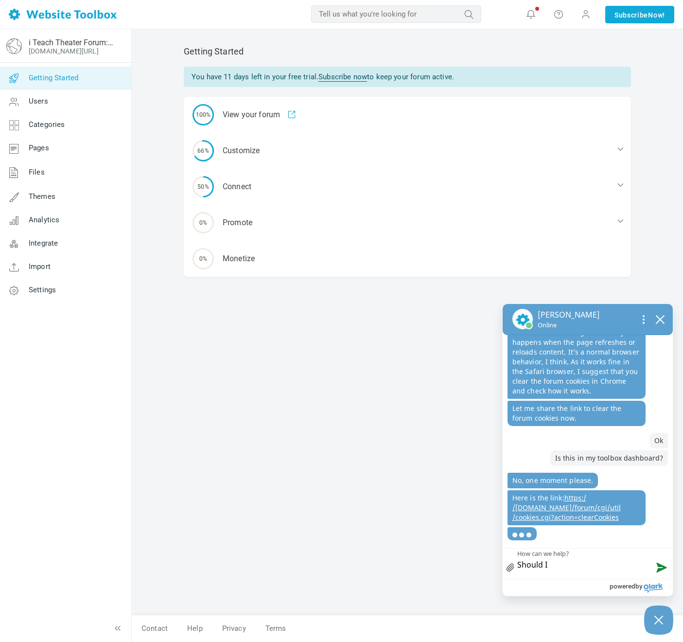
type textarea "Should I"
type textarea "Should I s"
type textarea "Should I sa"
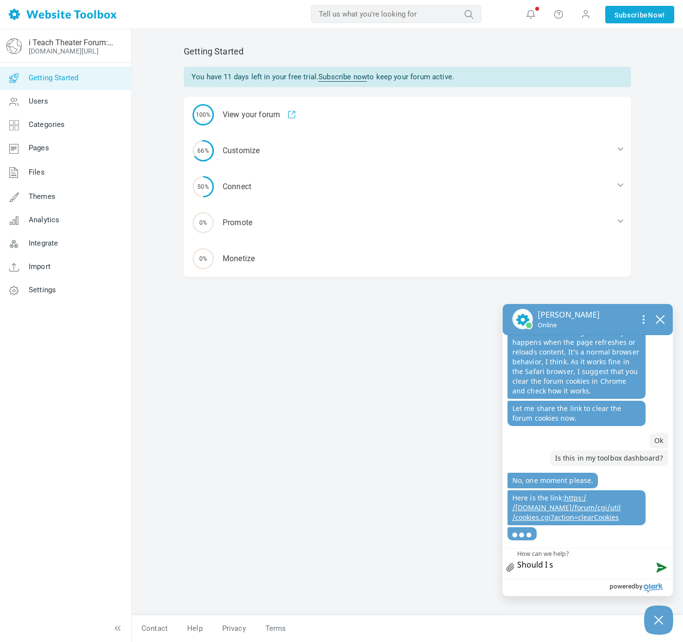
type textarea "Should I sa"
type textarea "Should I sav"
type textarea "Should I save"
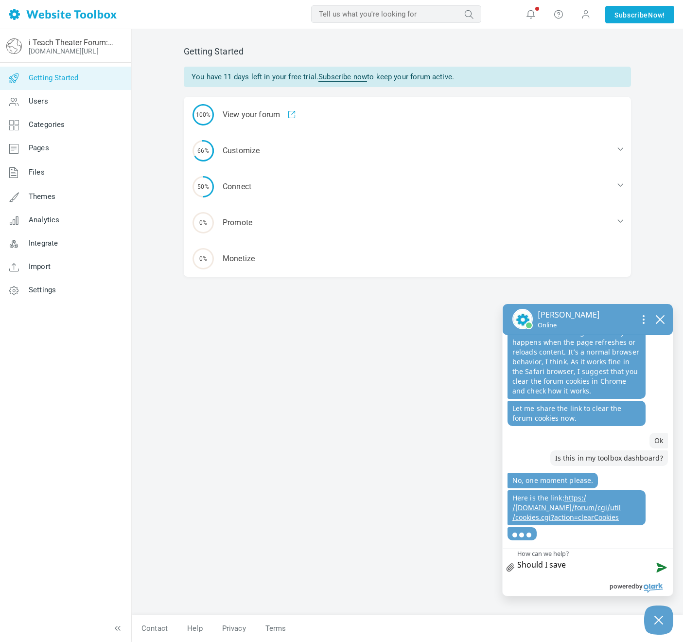
type textarea "Should I save"
type textarea "Should I save t"
type textarea "Should I save th"
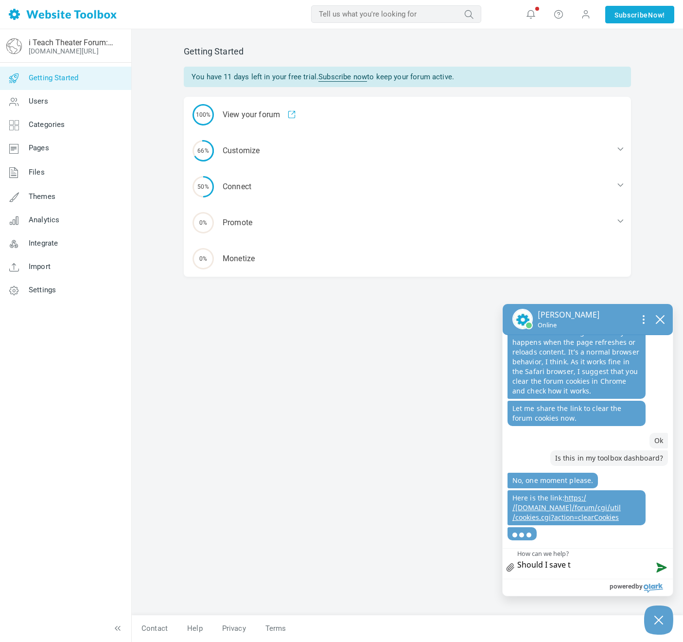
type textarea "Should I save th"
type textarea "Should I save thi"
type textarea "Should I save this"
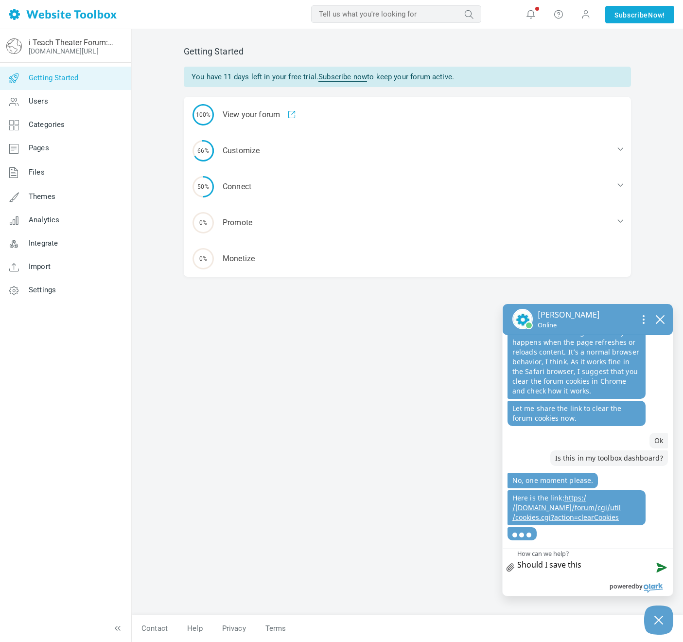
type textarea "Should I save this"
type textarea "Should I save this l"
type textarea "Should I save this li"
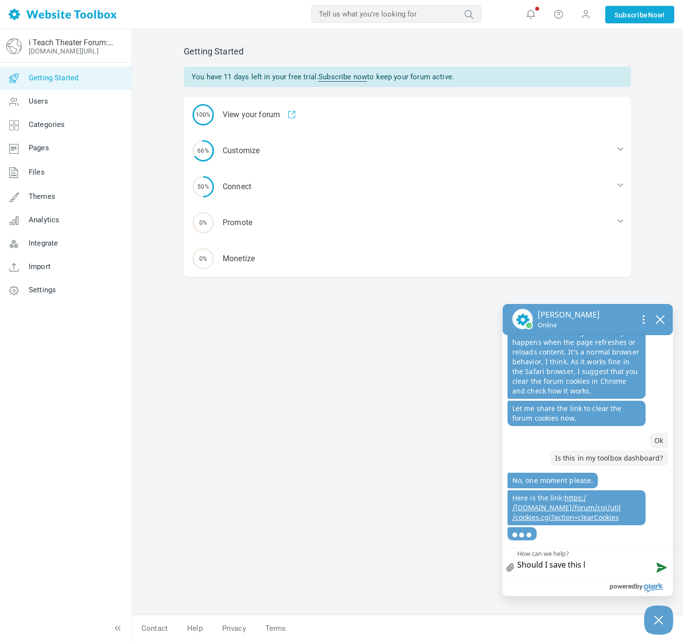
type textarea "Should I save this li"
type textarea "Should I save this lin"
type textarea "Should I save this link"
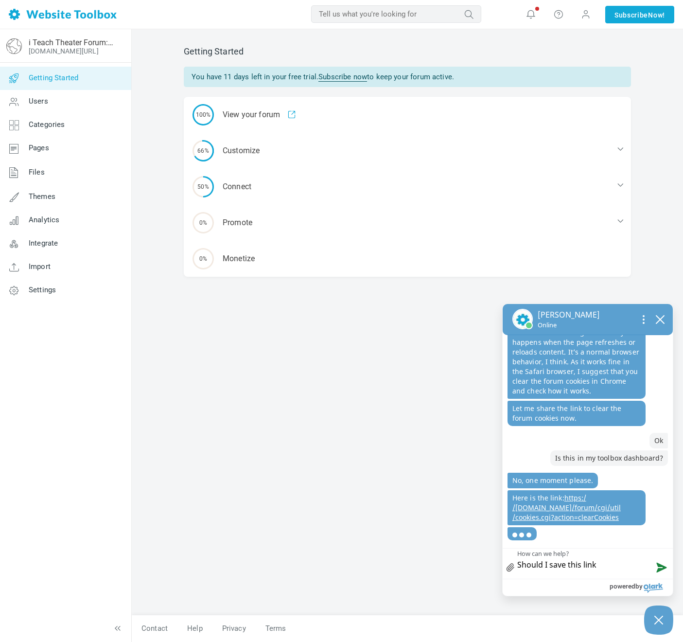
type textarea "Should I save this link"
type textarea "Should I save this link f"
type textarea "Should I save this link fo"
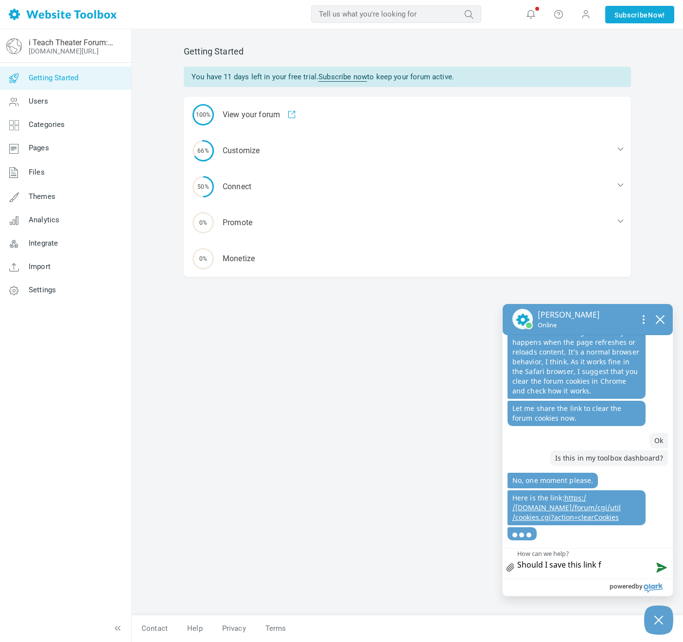
type textarea "Should I save this link fo"
type textarea "Should I save this link for"
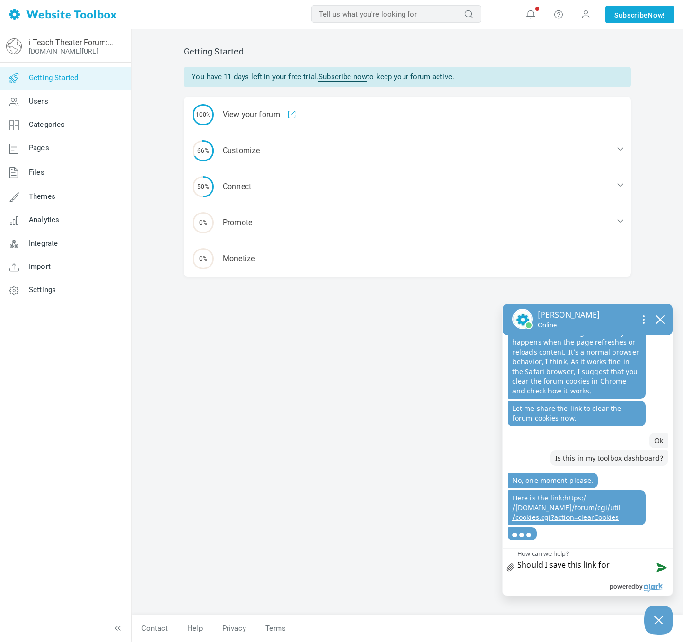
type textarea "Should I save this link for f"
type textarea "Should I save this link for fu"
type textarea "Should I save this link for fut"
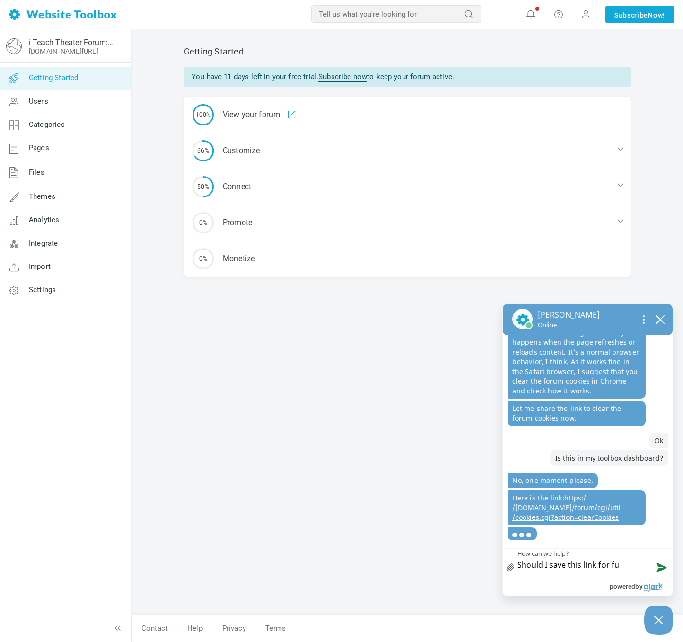
type textarea "Should I save this link for fut"
type textarea "Should I save this link for futu"
type textarea "Should I save this link for futur"
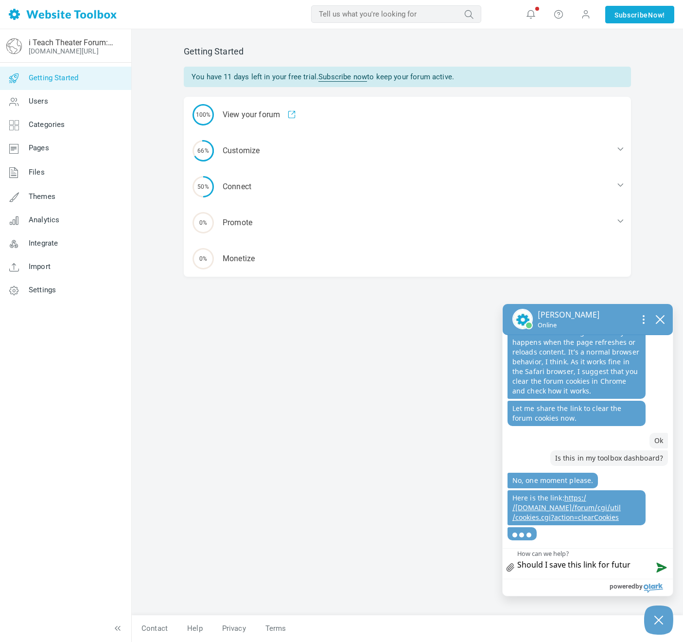
type textarea "Should I save this link for future"
type textarea "Should I save this link for future u"
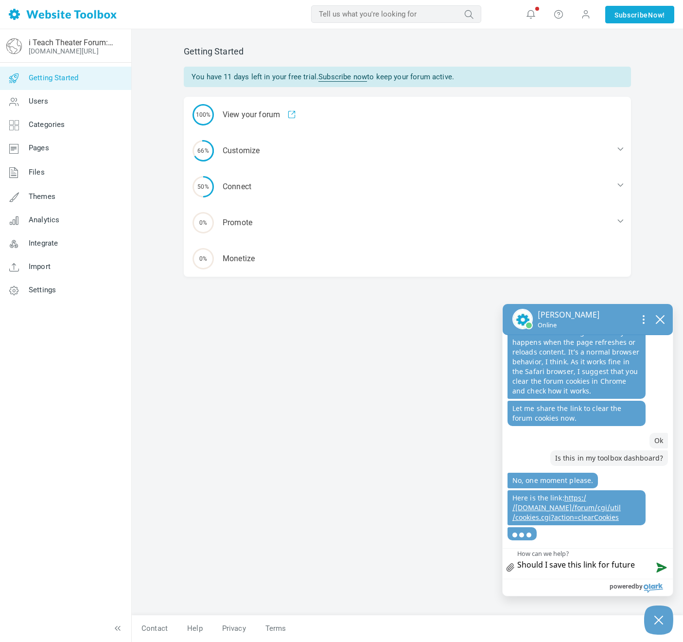
type textarea "Should I save this link for future u"
type textarea "Should I save this link for future us"
type textarea "Should I save this link for future use"
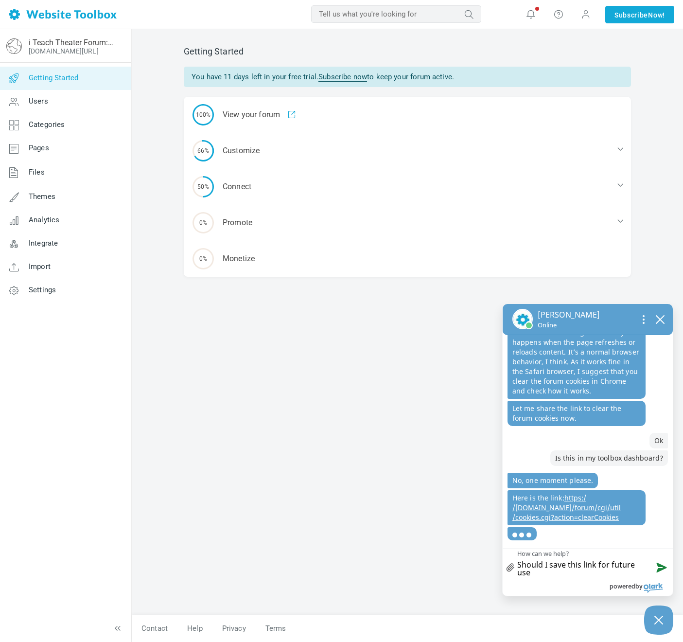
type textarea "Should I save this link for future use"
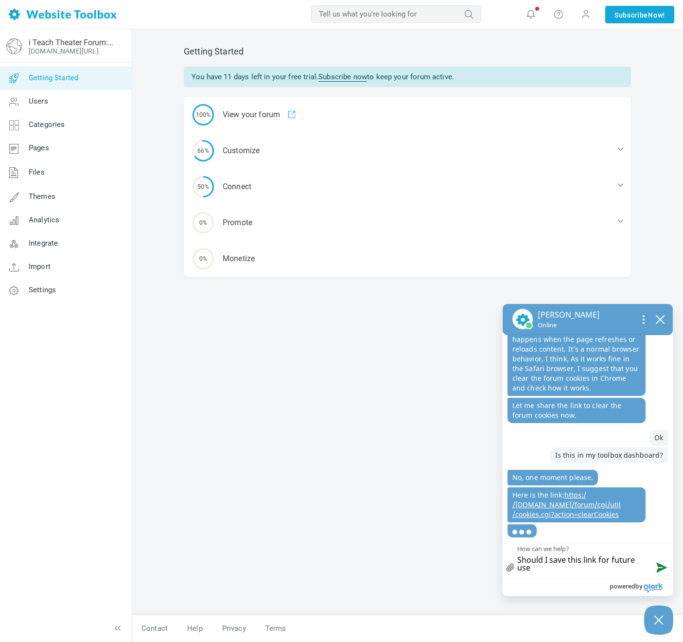
type textarea "Should I save this link for future use a"
type textarea "Should I save this link for future use al"
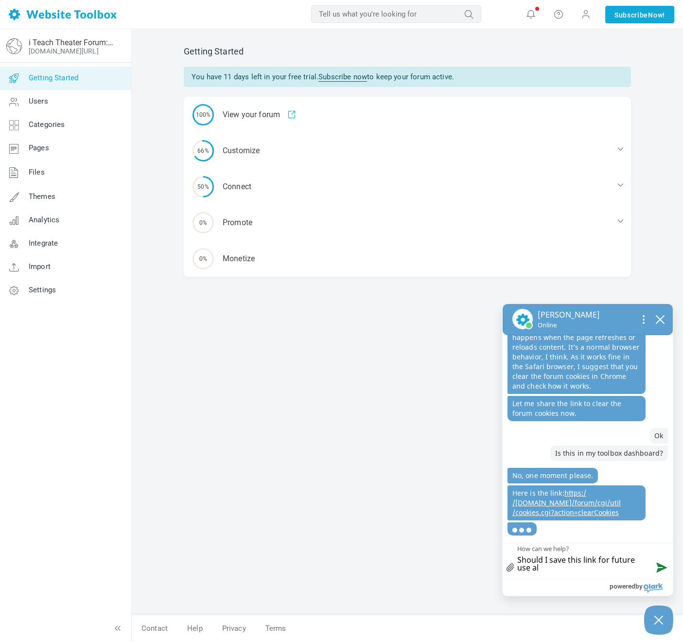
type textarea "Should I save this link for future use als"
type textarea "Should I save this link for future use also"
type textarea "Should I save this link for future use also?"
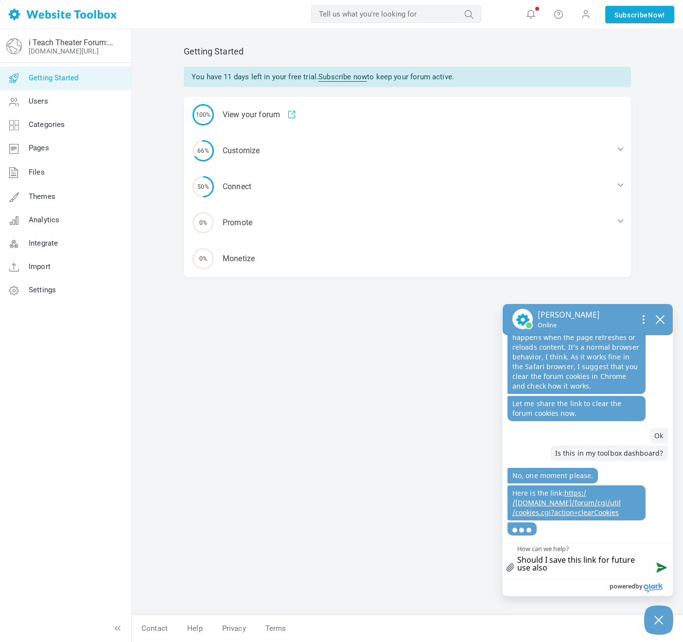
type textarea "Should I save this link for future use also?"
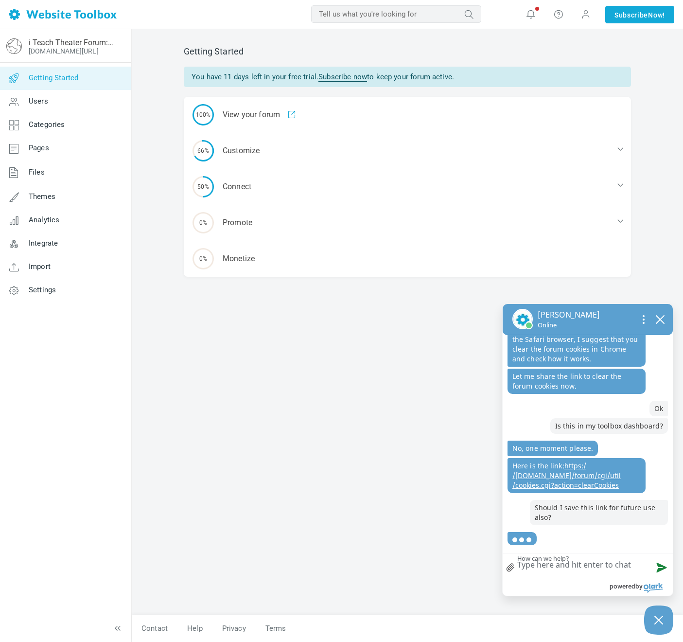
scroll to position [1374, 0]
type textarea "D"
type textarea "Do"
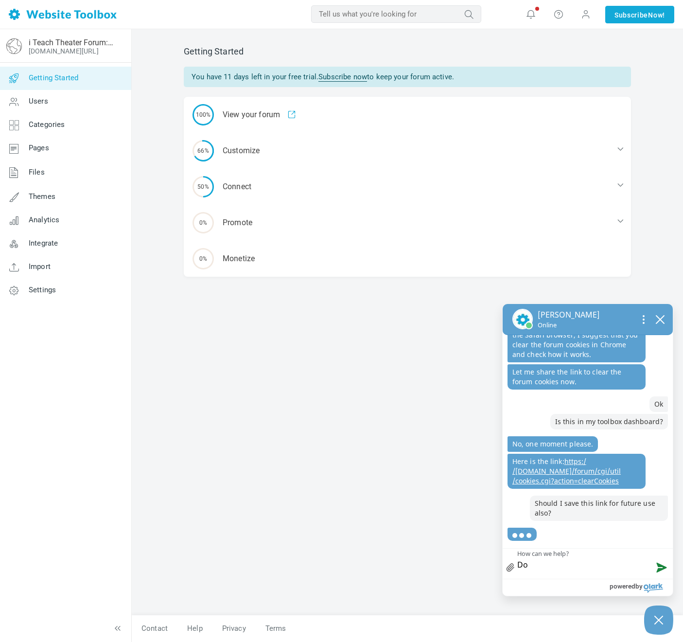
type textarea "Do"
type textarea "Do I"
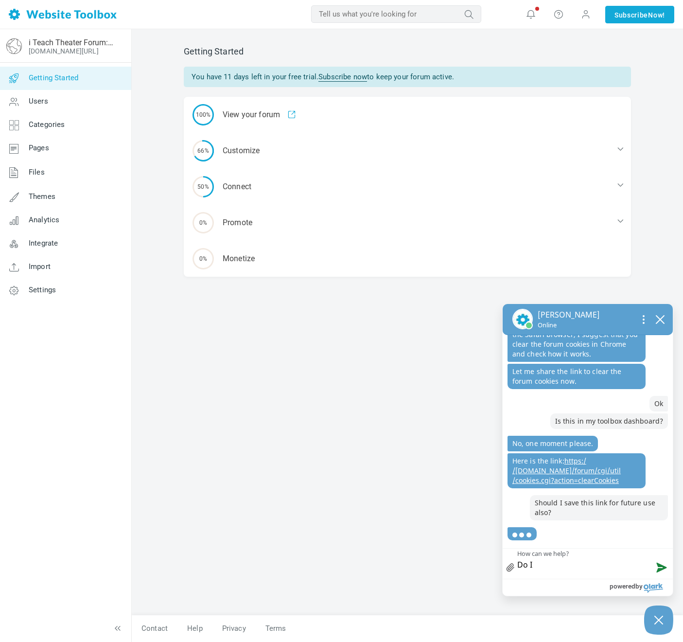
type textarea "Do I"
type textarea "Do I e"
type textarea "Do I en"
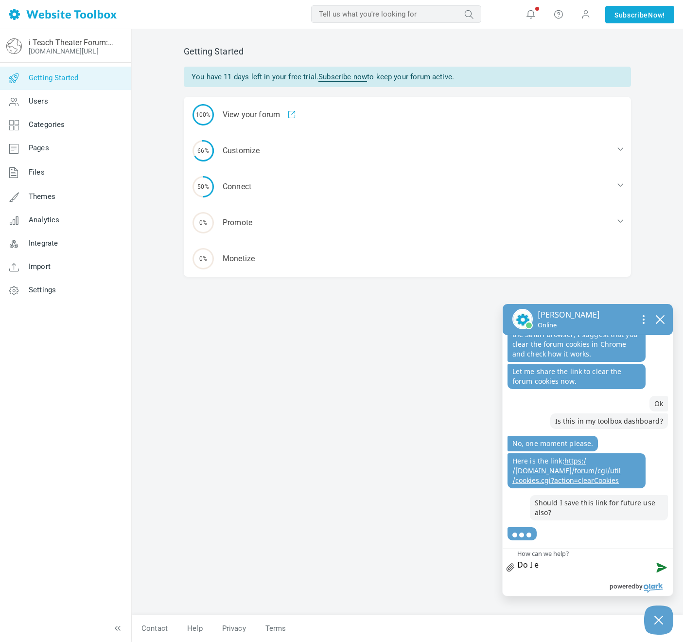
type textarea "Do I en"
type textarea "Do I ent"
type textarea "Do I ente"
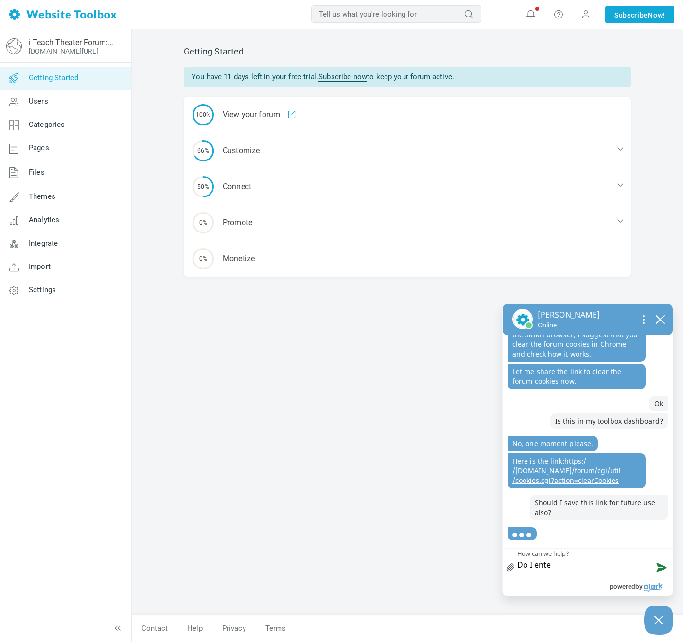
type textarea "Do I enter"
type textarea "Do I enter t"
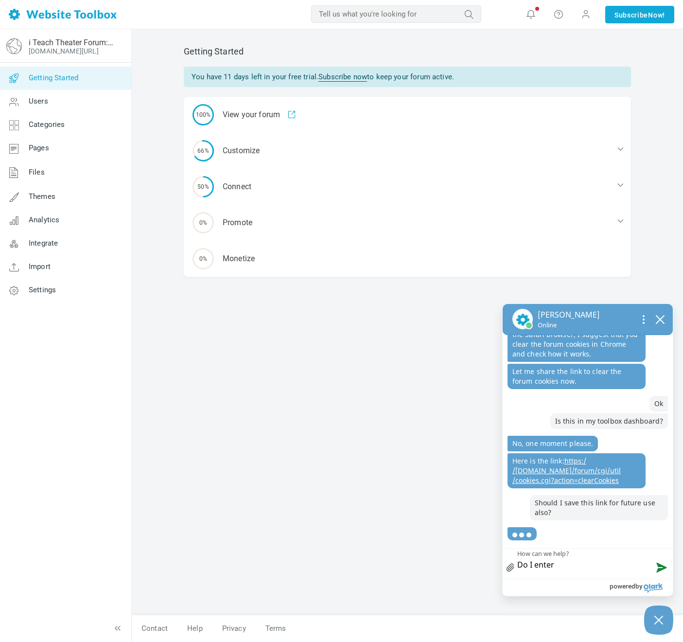
type textarea "Do I enter t"
type textarea "Do I enter th"
type textarea "Do I enter tha"
type textarea "Do I enter that"
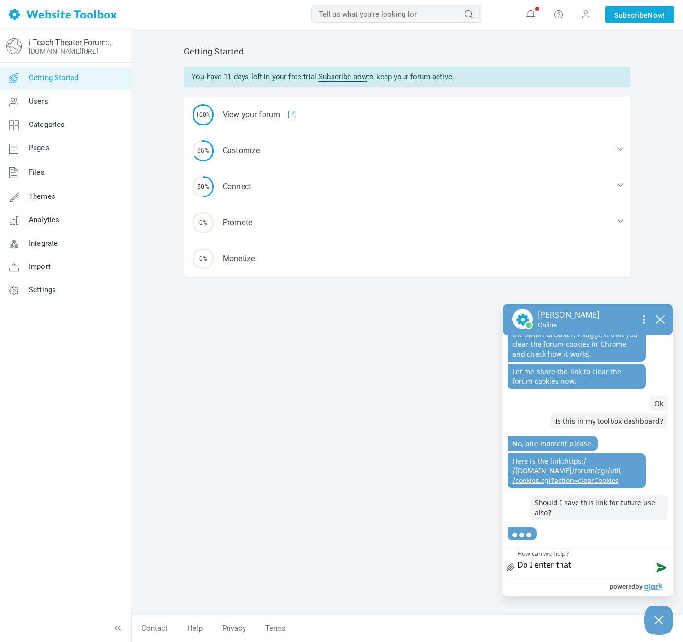
type textarea "Do I enter that"
type textarea "Do I enter that o"
type textarea "Do I enter that on"
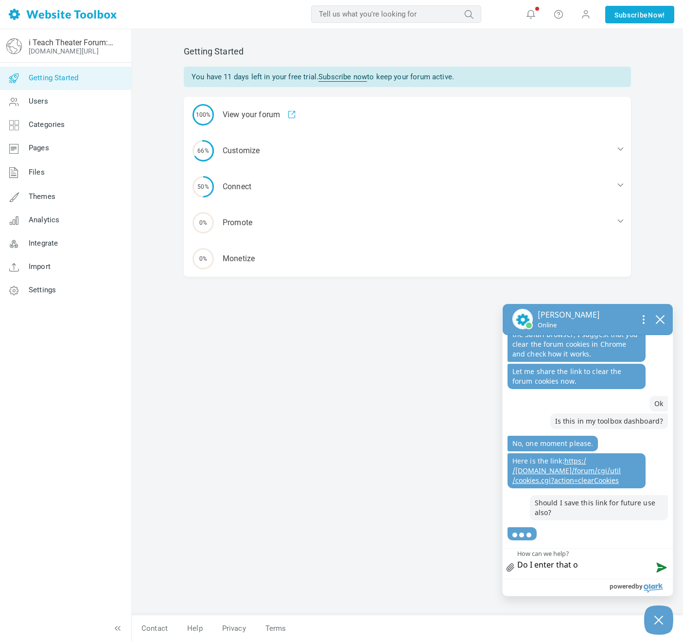
type textarea "Do I enter that on"
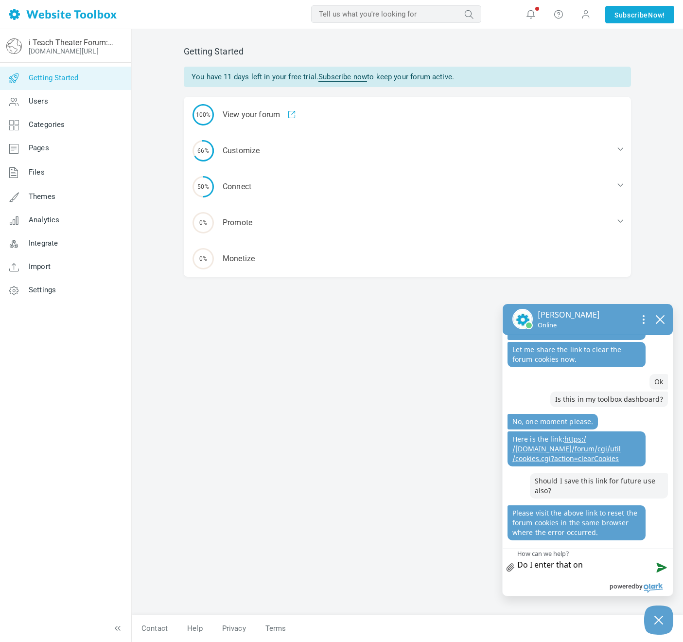
type textarea "Do I enter that on"
type textarea "Do I enter that on t"
type textarea "Do I enter that on th"
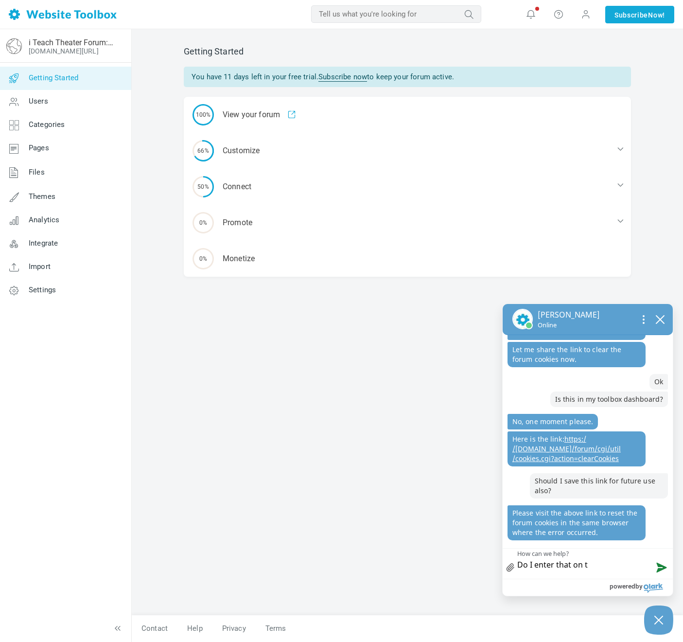
type textarea "Do I enter that on th"
type textarea "Do I enter that on the"
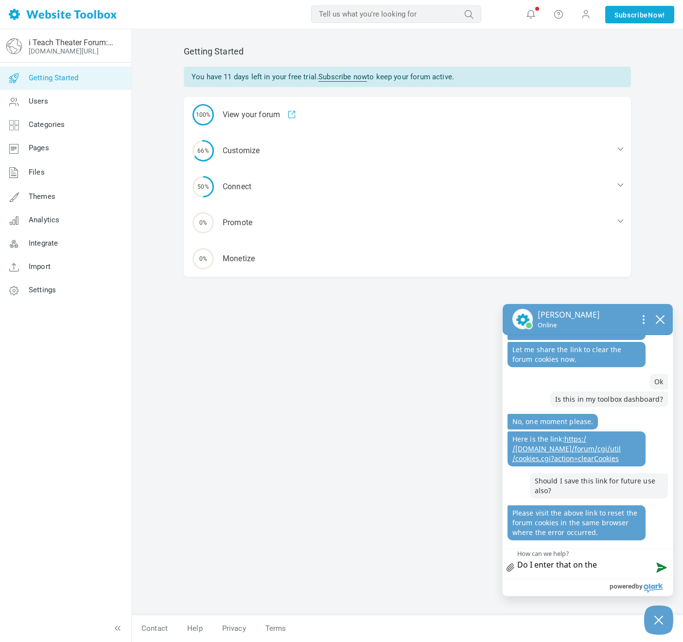
type textarea "Do I enter that on the"
type textarea "Do I enter that on th"
type textarea "Do I enter that on t"
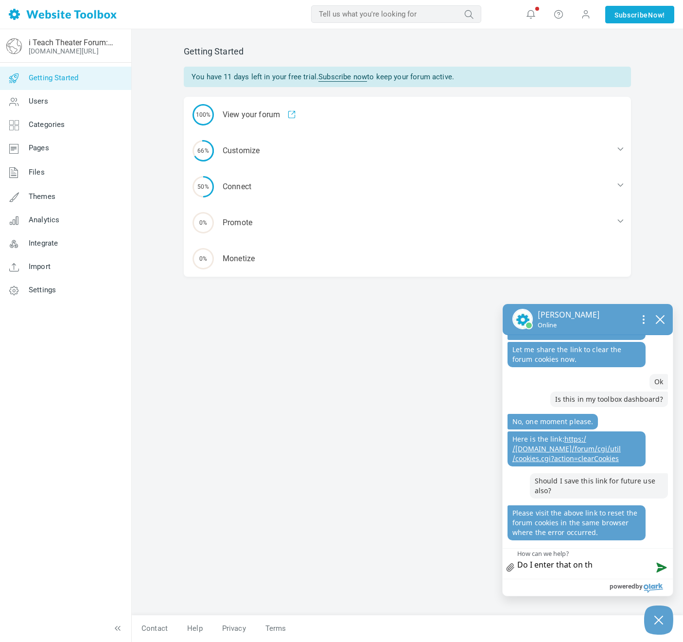
type textarea "Do I enter that on t"
type textarea "Do I enter that on"
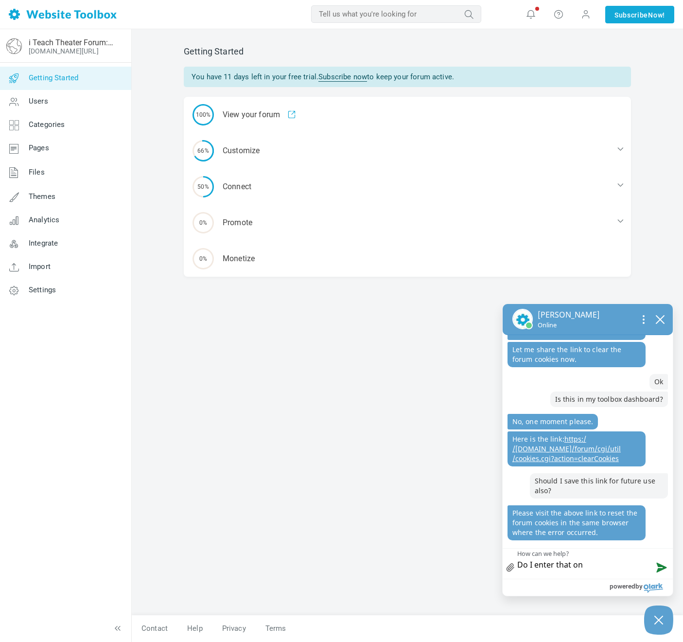
type textarea "Do I enter that o"
type textarea "Do I enter that"
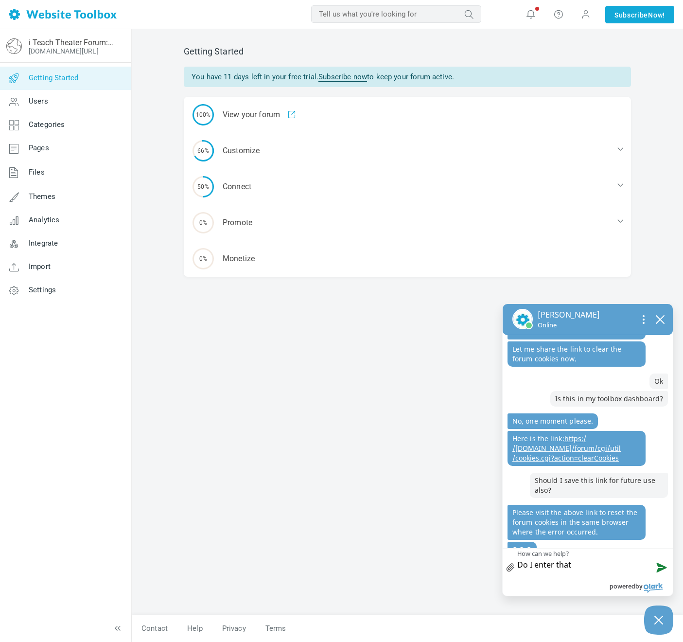
type textarea "Do I enter that"
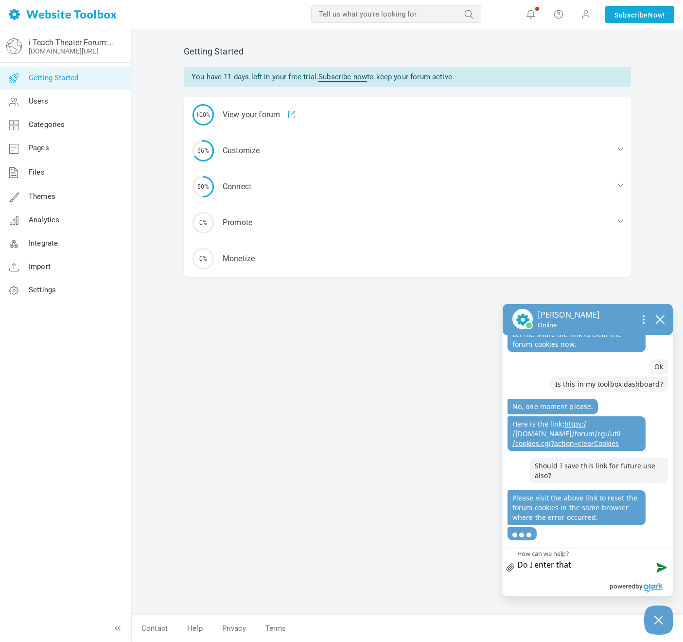
type textarea "Do I enter tha"
type textarea "Do I enter th"
type textarea "Do I enter t"
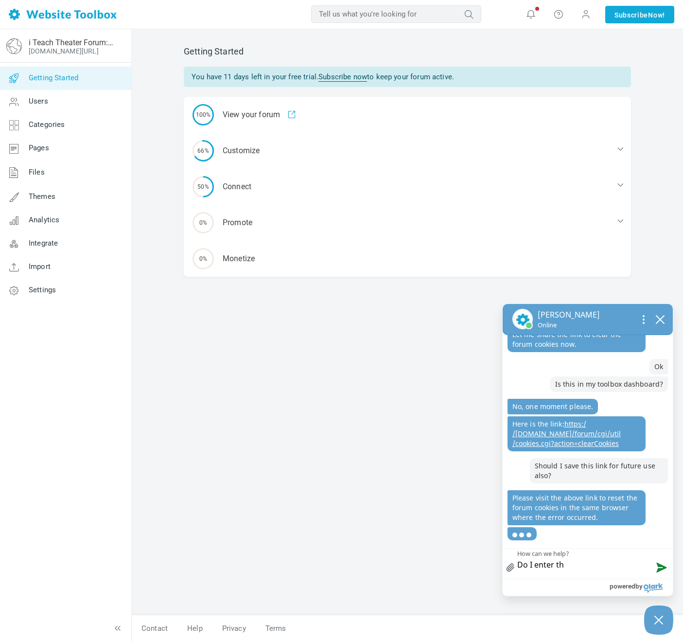
type textarea "Do I enter t"
type textarea "Do I enter"
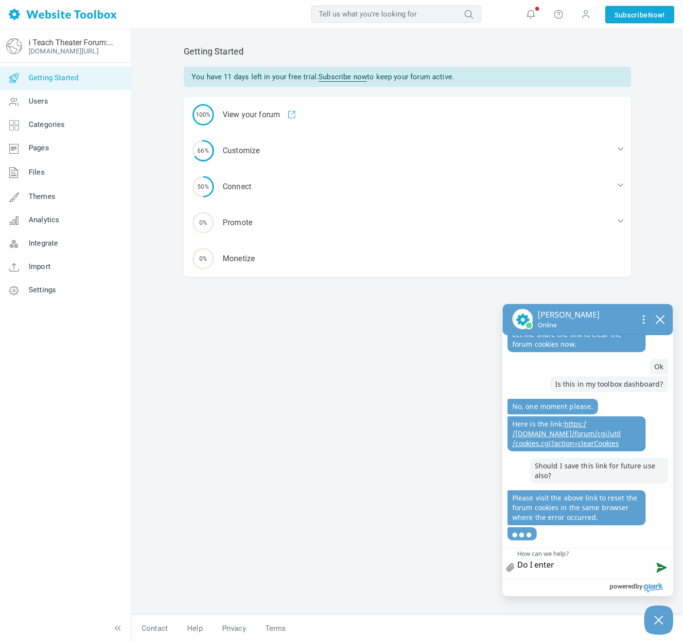
type textarea "Do I ente"
type textarea "Do I ent"
type textarea "Do I en"
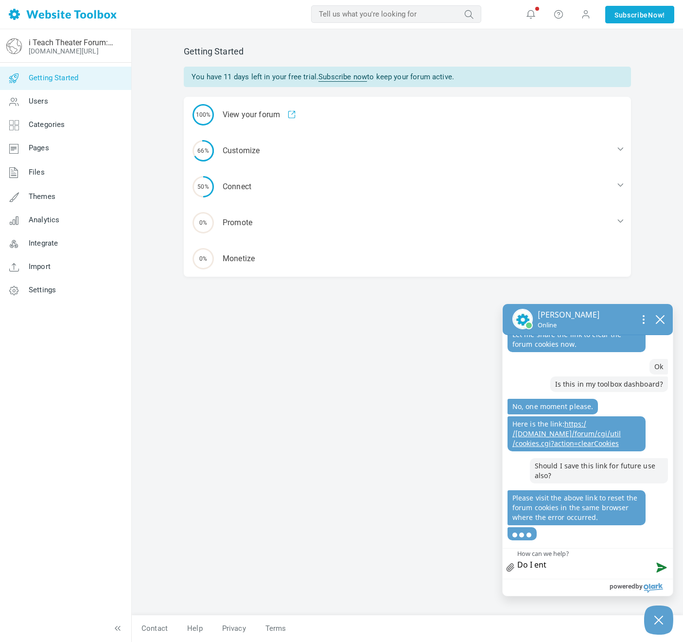
type textarea "Do I en"
type textarea "Do I e"
type textarea "Do I"
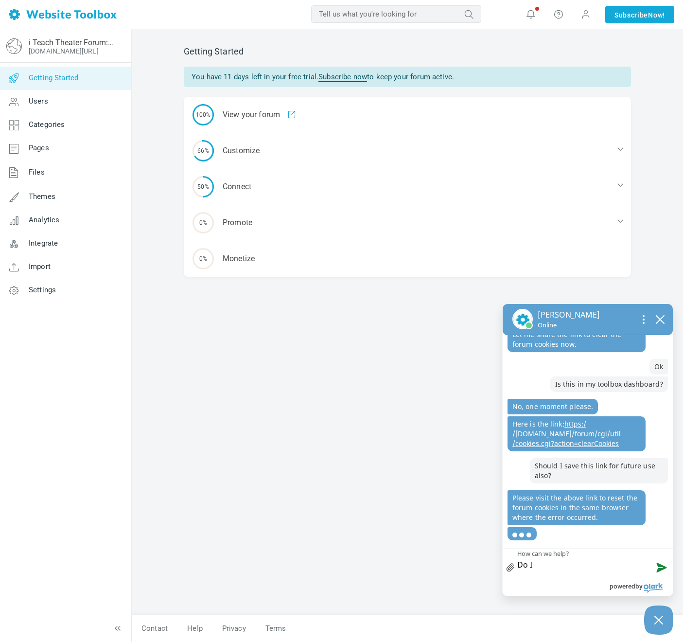
type textarea "Do I"
type textarea "Do"
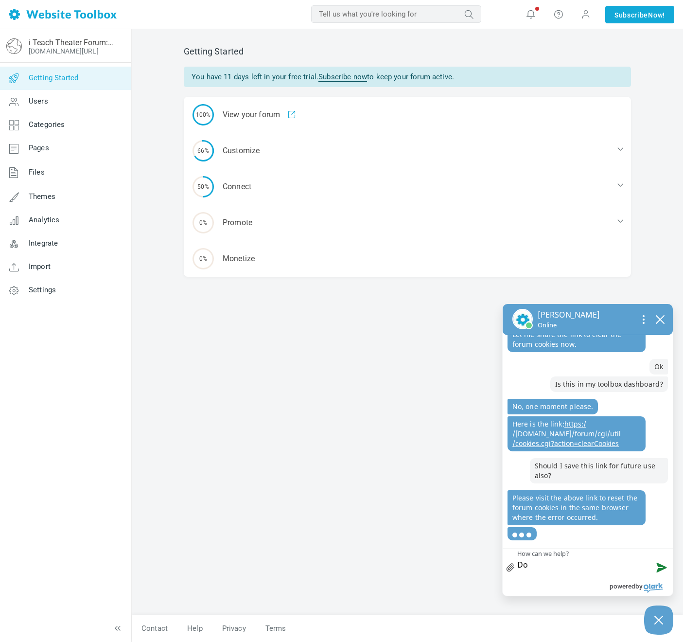
type textarea "Do"
type textarea "D"
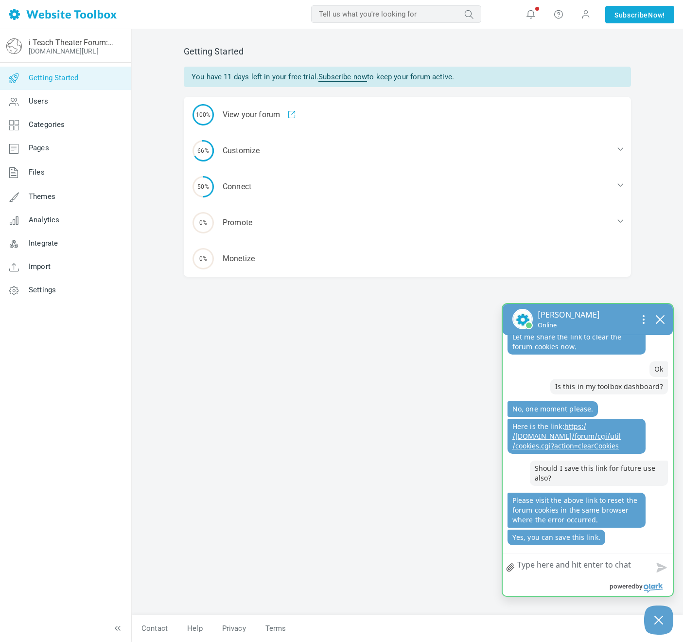
scroll to position [1428, 0]
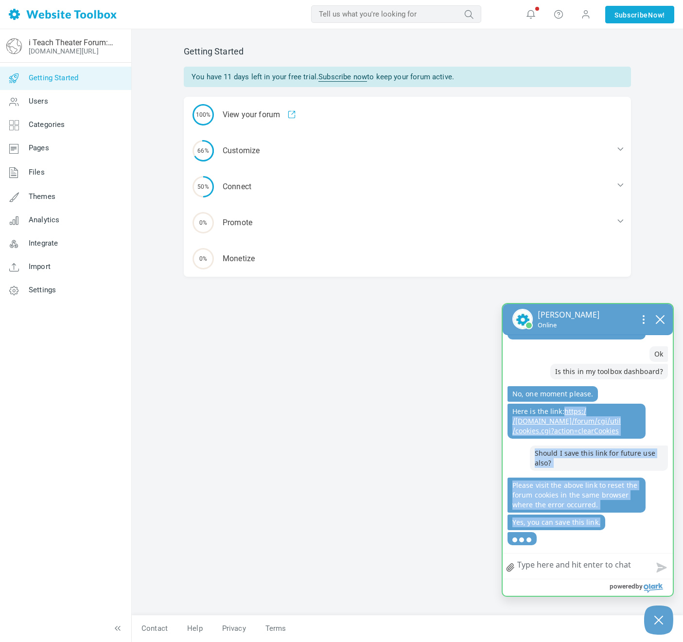
drag, startPoint x: 637, startPoint y: 449, endPoint x: 567, endPoint y: 415, distance: 78.1
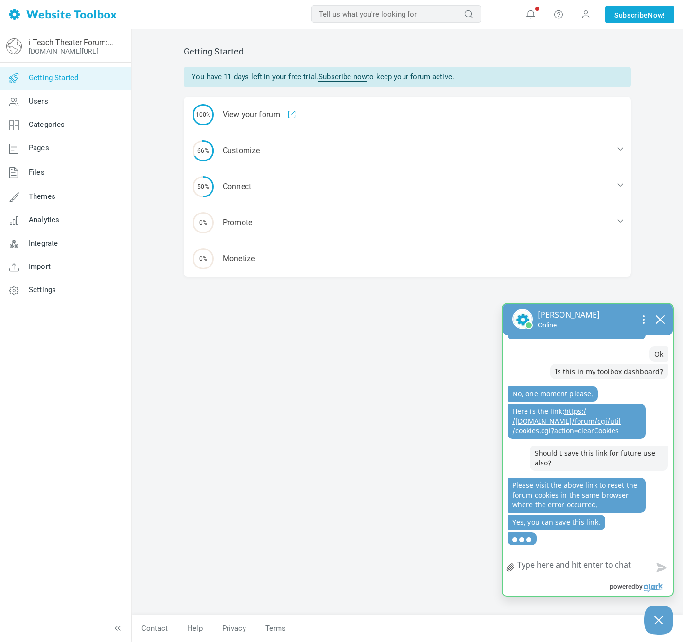
click at [584, 439] on div "Nikhitha sent No, one moment please. Here is the link: https: / /www.iteachthea…" at bounding box center [588, 413] width 161 height 54
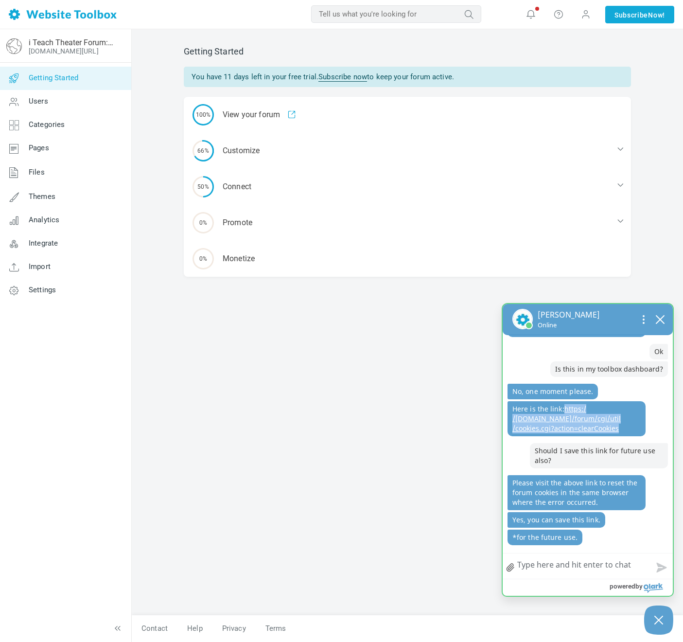
drag, startPoint x: 634, startPoint y: 428, endPoint x: 564, endPoint y: 413, distance: 71.8
click at [564, 413] on p "Here is the link: https: / /www.iteachtheater.com /forum /cgi /util /cookies.cg…" at bounding box center [577, 418] width 138 height 35
copy p "https: / /www.iteachtheater.com /forum /cgi /util /cookies.cgi?action =clearCoo…"
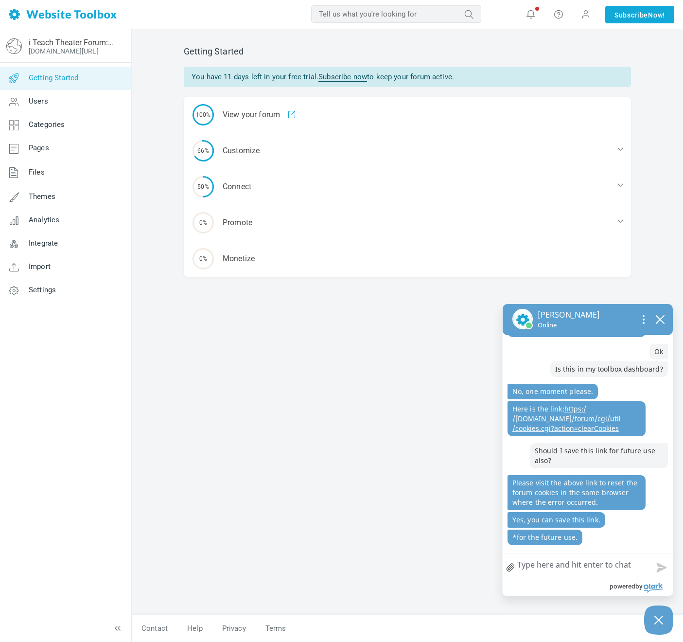
click at [530, 566] on textarea "How can we help?" at bounding box center [588, 566] width 170 height 25
type textarea "I"
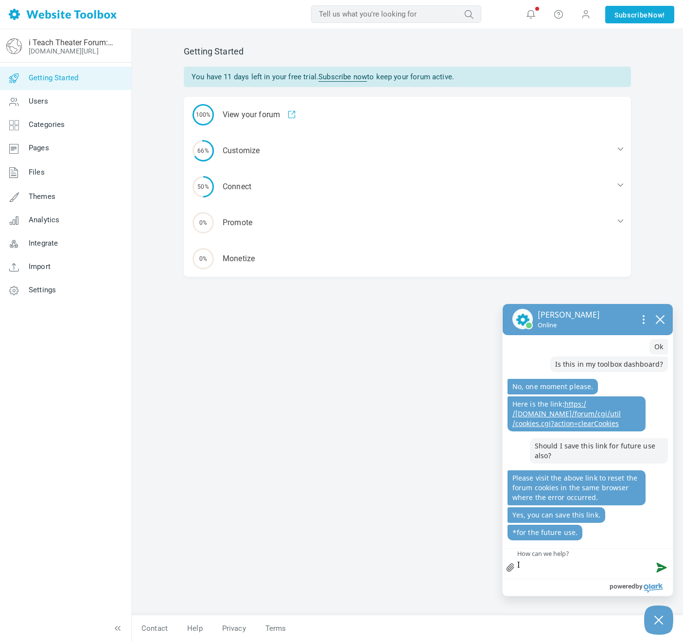
type textarea "It"
type textarea "It w"
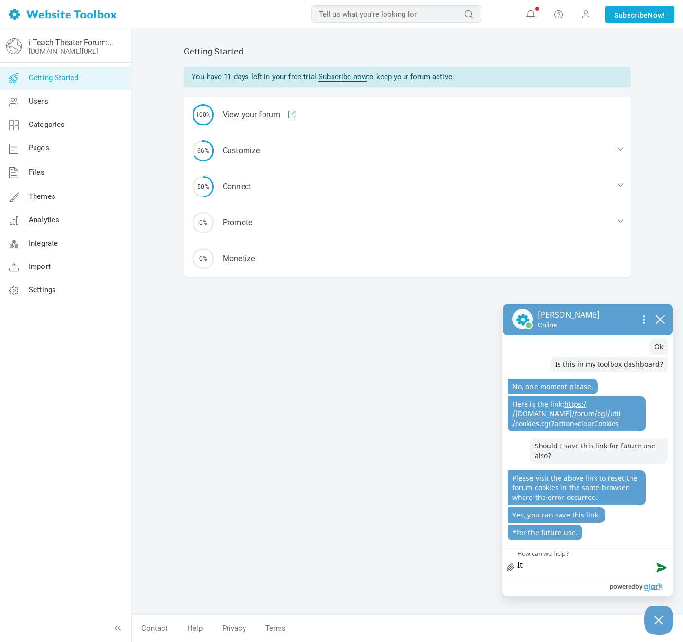
type textarea "It w"
type textarea "It we"
type textarea "It wen"
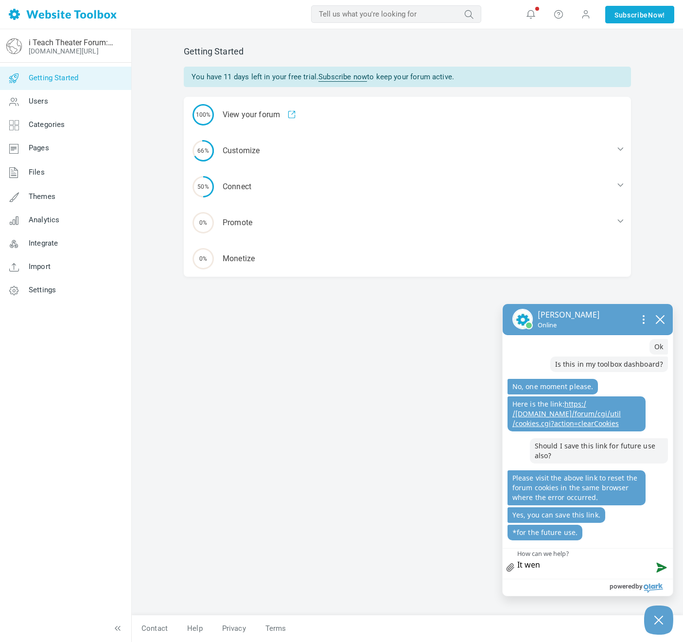
type textarea "It went"
type textarea "It went t"
type textarea "It went to"
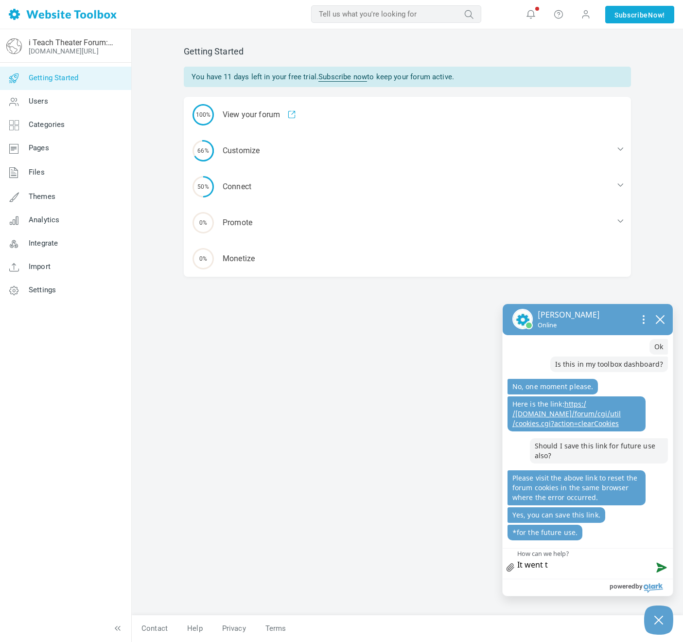
type textarea "It went to"
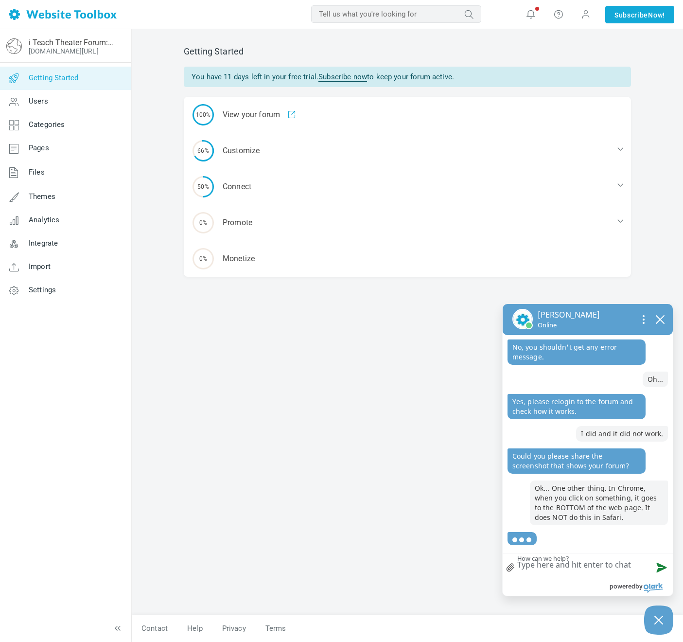
scroll to position [1701, 0]
click at [511, 569] on link "file upload" at bounding box center [511, 567] width 16 height 22
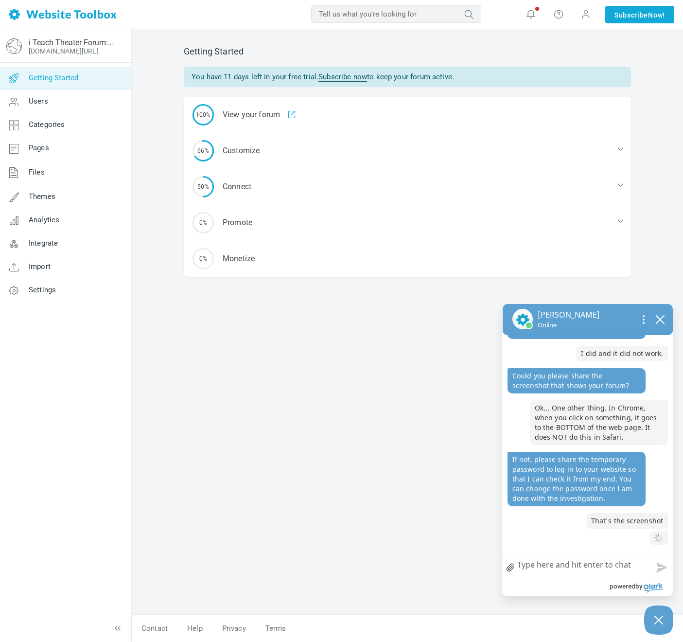
scroll to position [1839, 0]
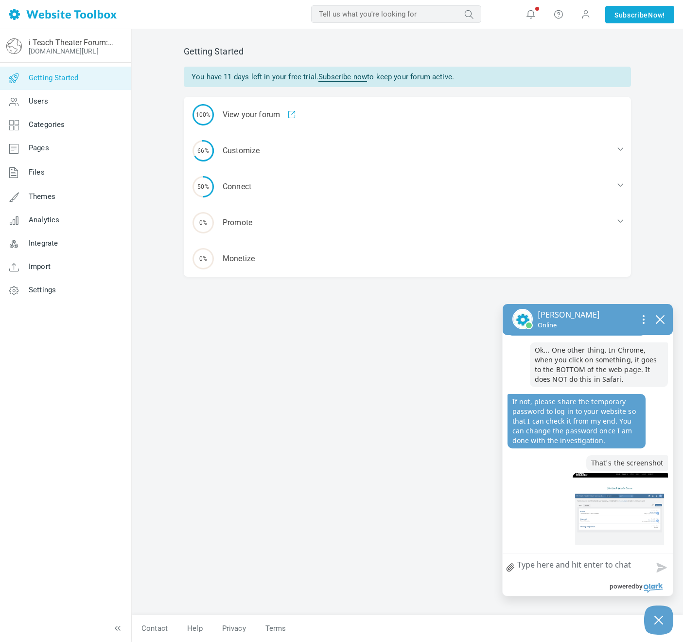
click at [567, 569] on textarea "How can we help?" at bounding box center [588, 566] width 170 height 25
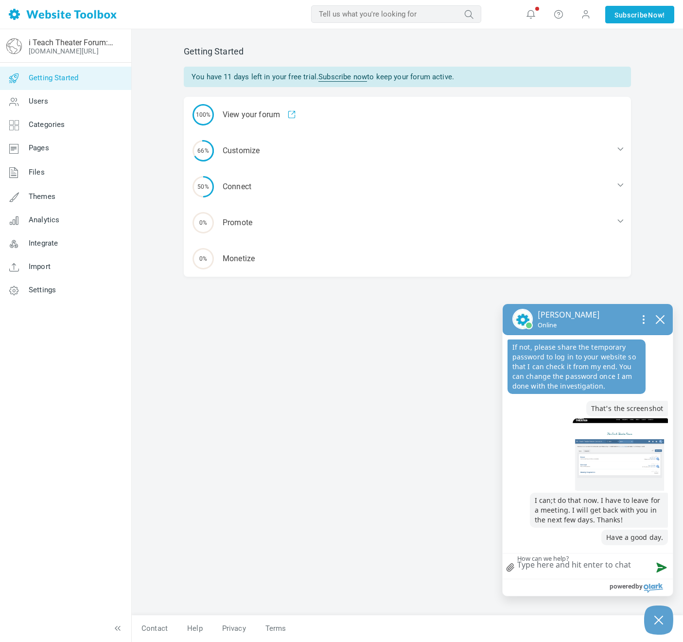
scroll to position [1893, 0]
click at [660, 325] on button "close chatbox" at bounding box center [661, 319] width 16 height 14
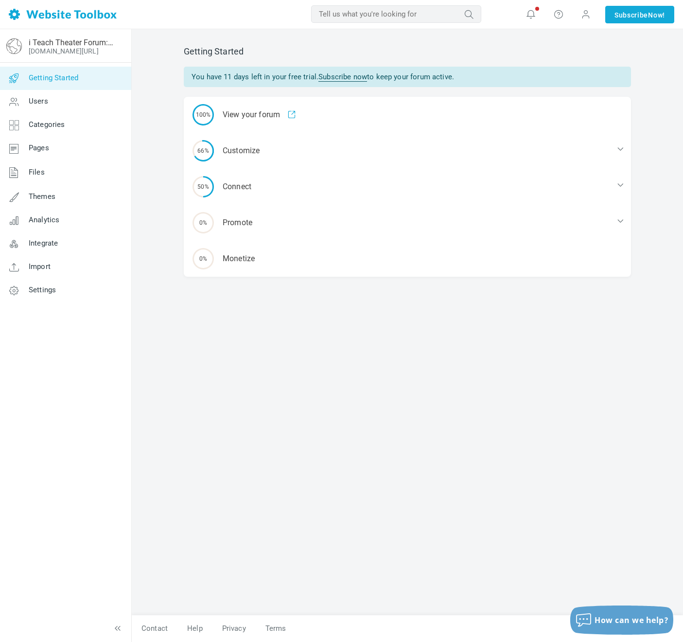
scroll to position [1867, 0]
click at [584, 13] on span at bounding box center [586, 14] width 10 height 10
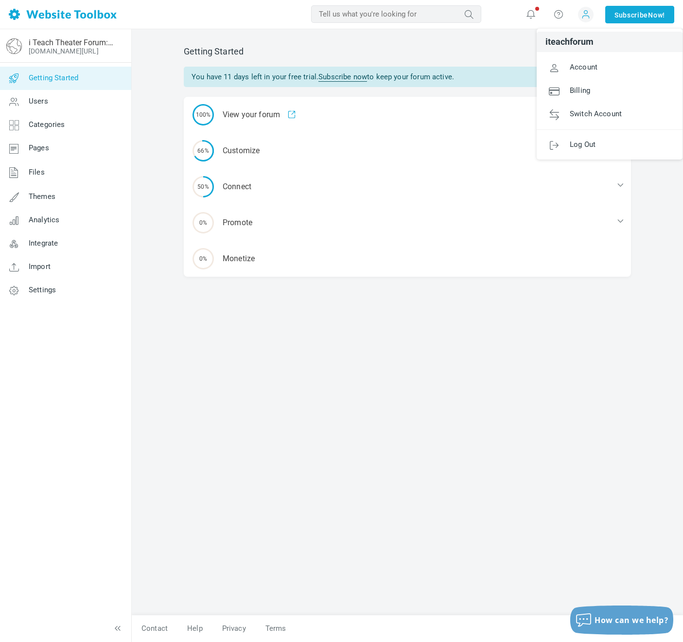
scroll to position [1887, 0]
click at [579, 133] on link "Log Out" at bounding box center [610, 144] width 146 height 23
